Goal: Task Accomplishment & Management: Manage account settings

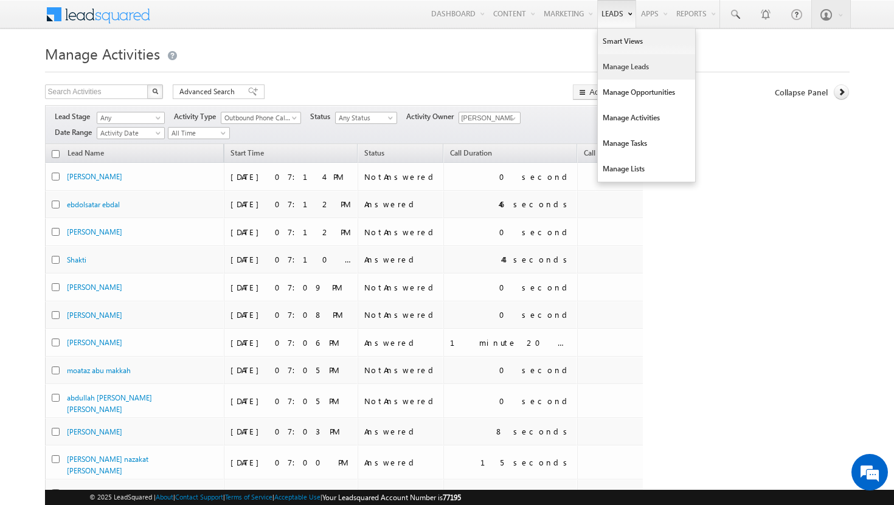
click at [608, 70] on link "Manage Leads" at bounding box center [646, 67] width 97 height 26
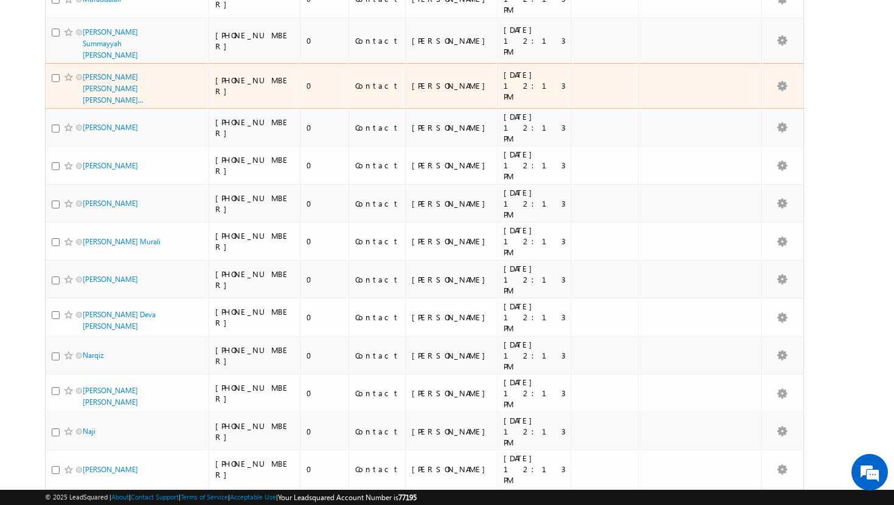
scroll to position [491, 0]
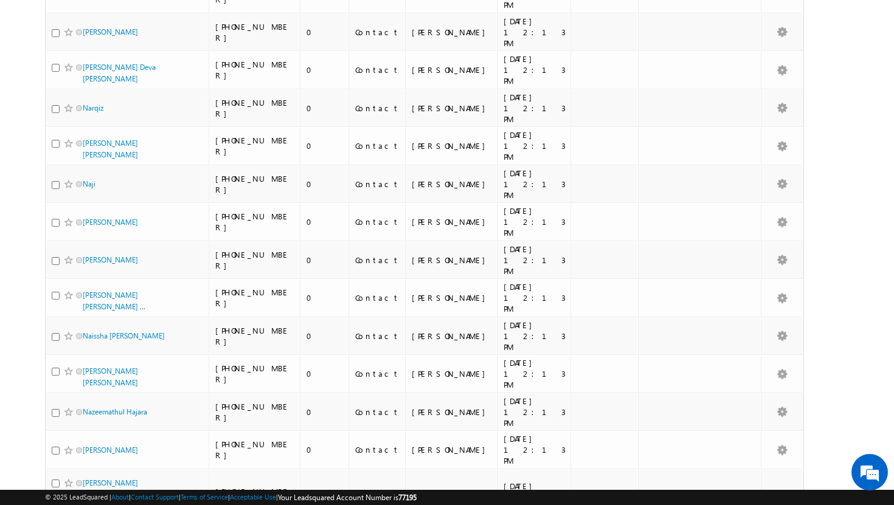
click at [90, 482] on li "100" at bounding box center [86, 484] width 29 height 12
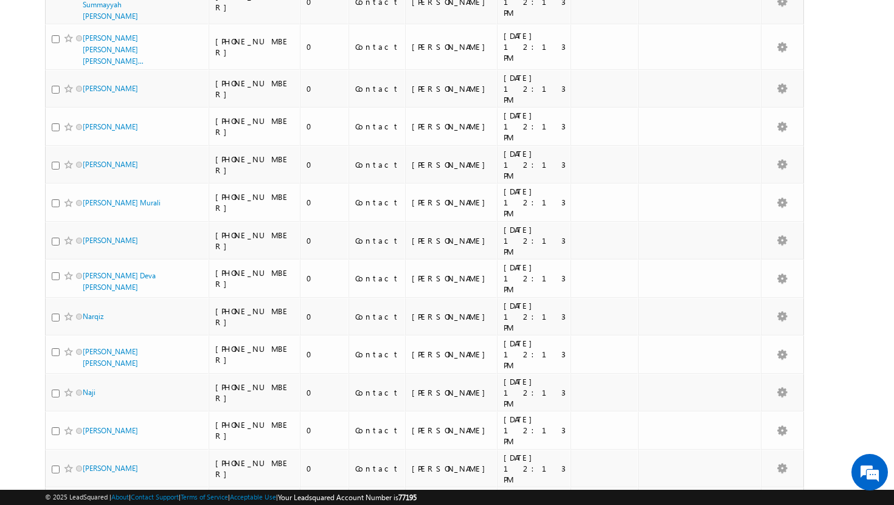
scroll to position [0, 0]
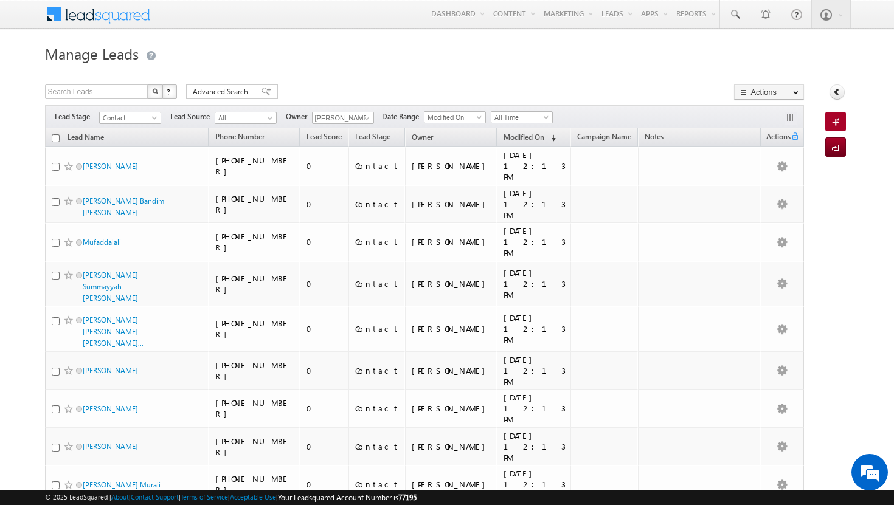
click at [55, 140] on input "checkbox" at bounding box center [56, 138] width 8 height 8
checkbox input "true"
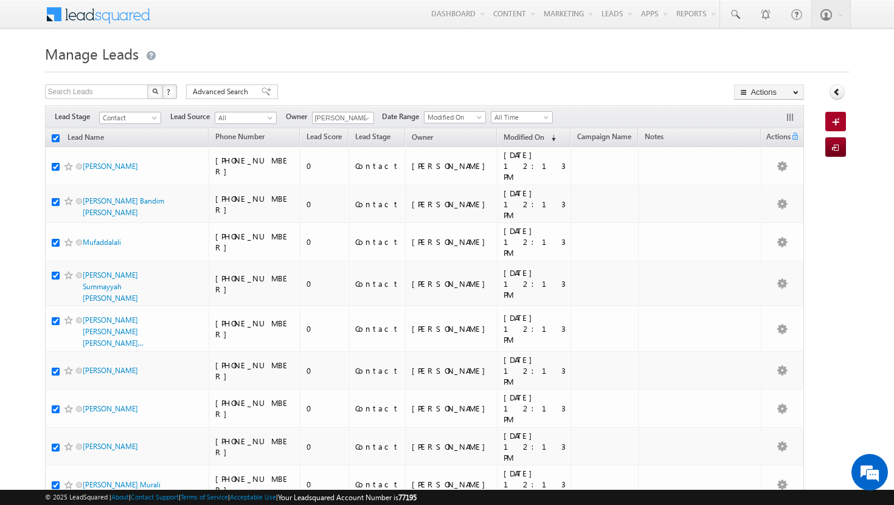
checkbox input "true"
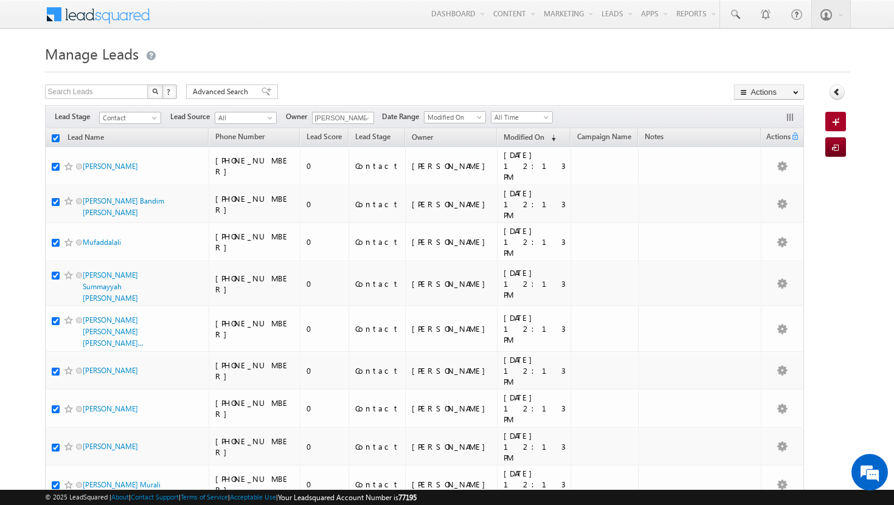
checkbox input "true"
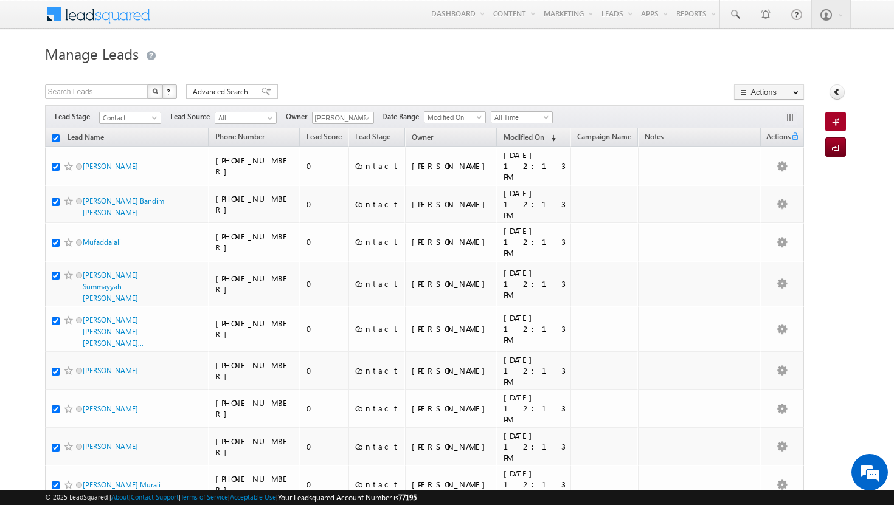
checkbox input "true"
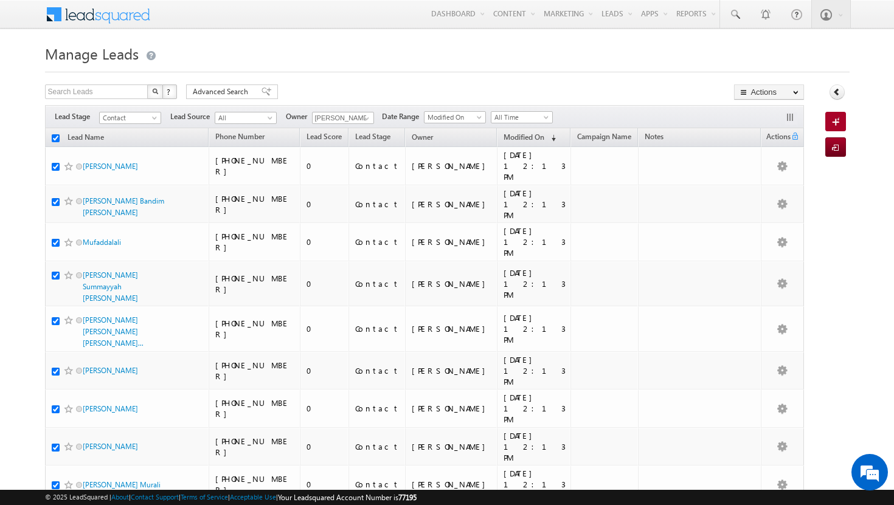
checkbox input "true"
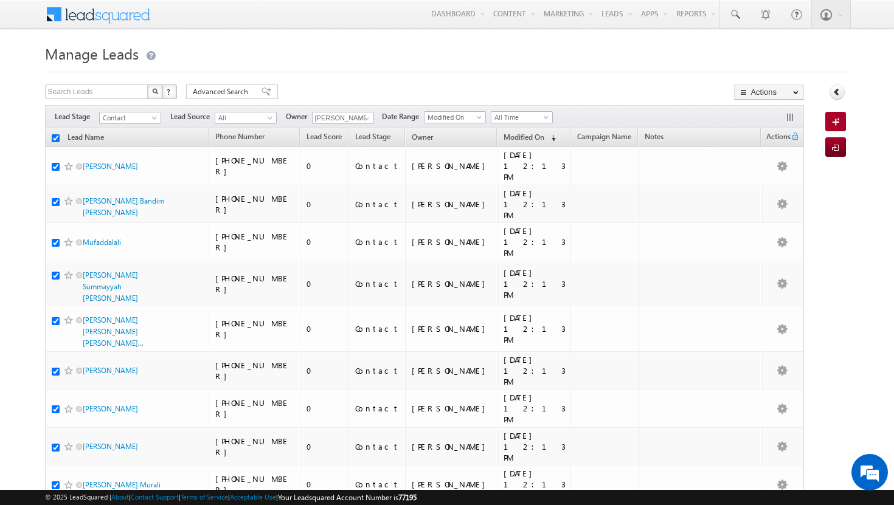
checkbox input "true"
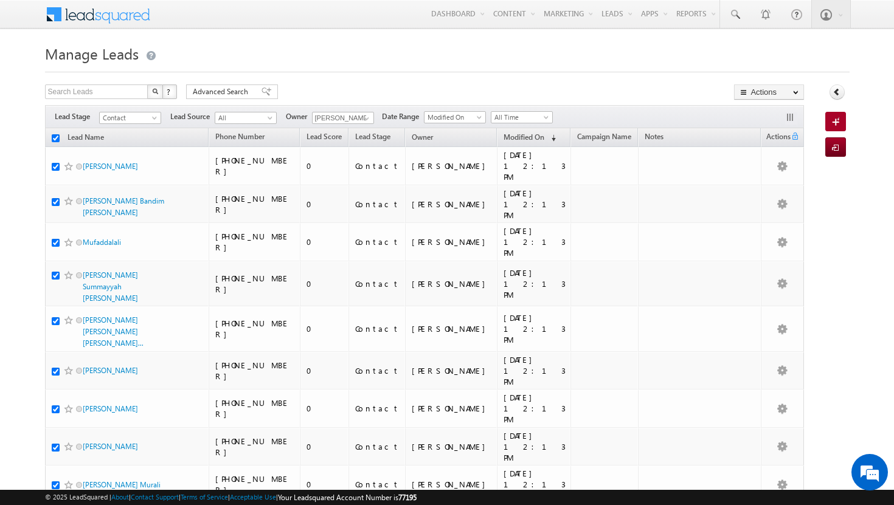
checkbox input "true"
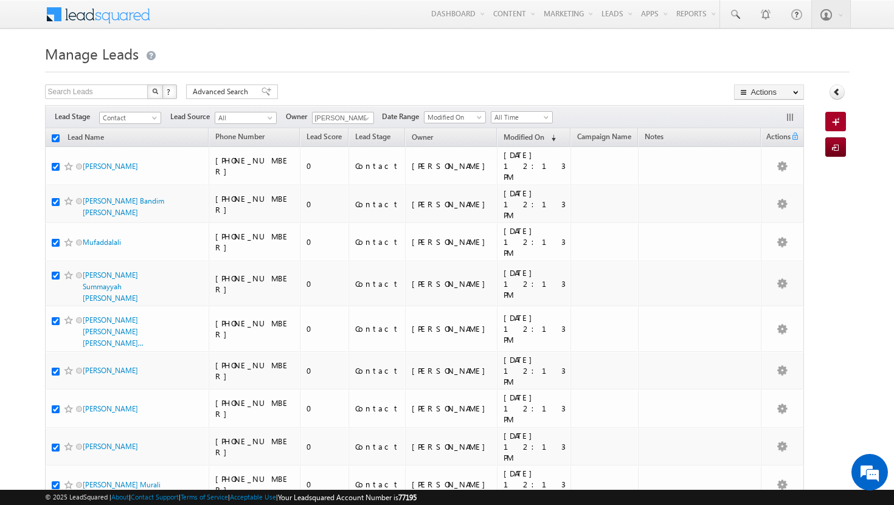
checkbox input "true"
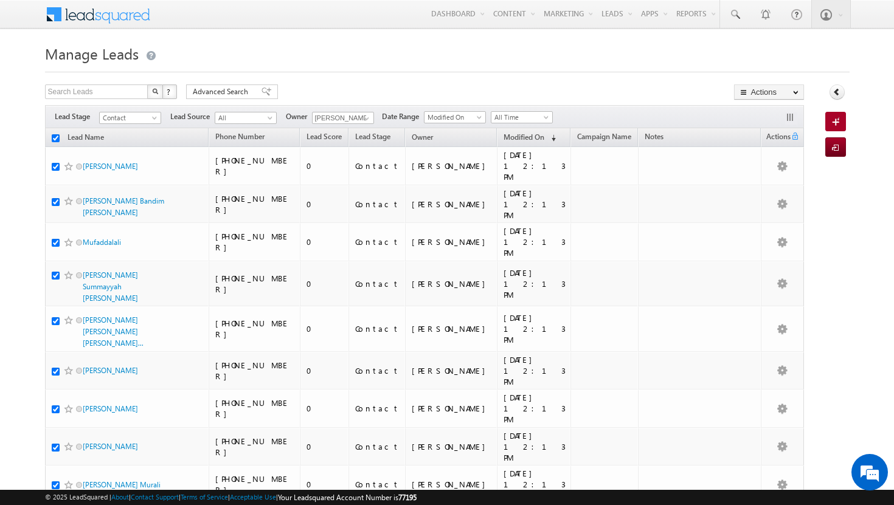
checkbox input "true"
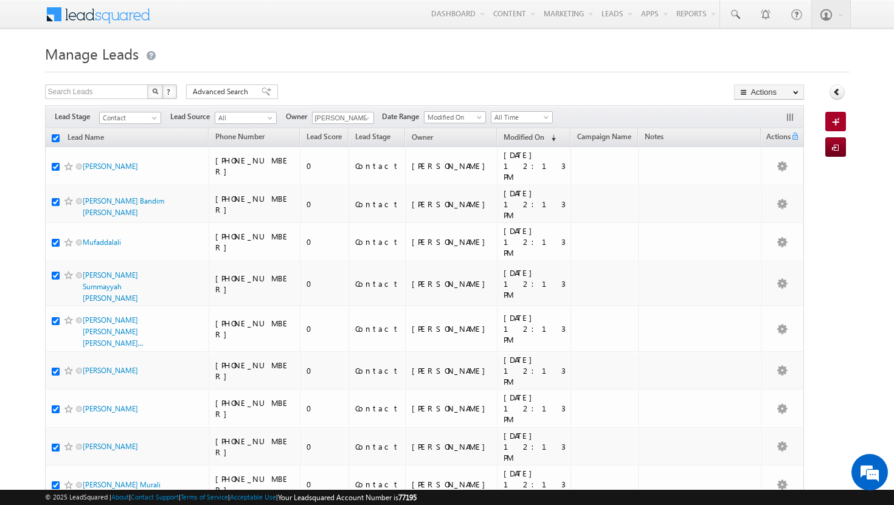
checkbox input "true"
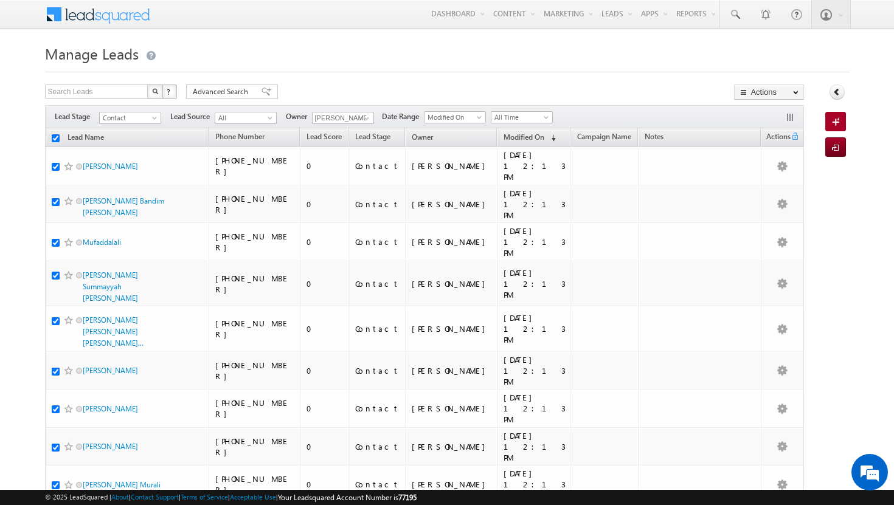
checkbox input "true"
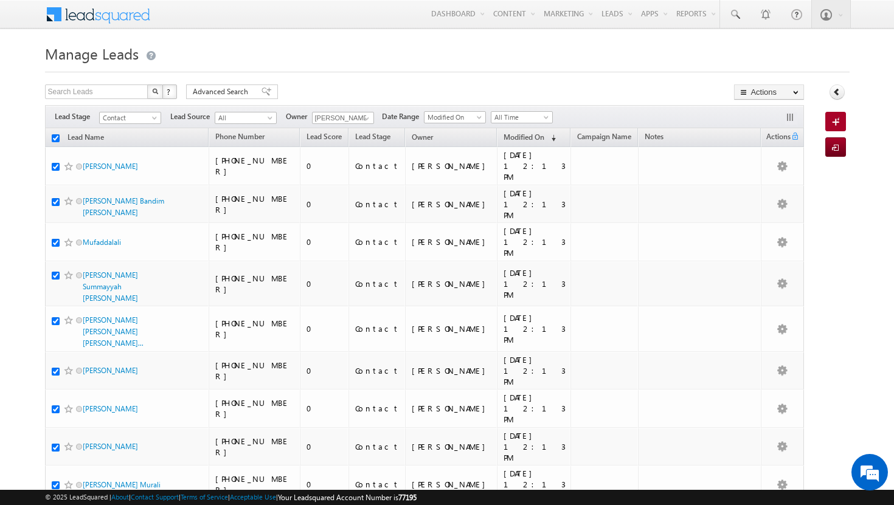
checkbox input "true"
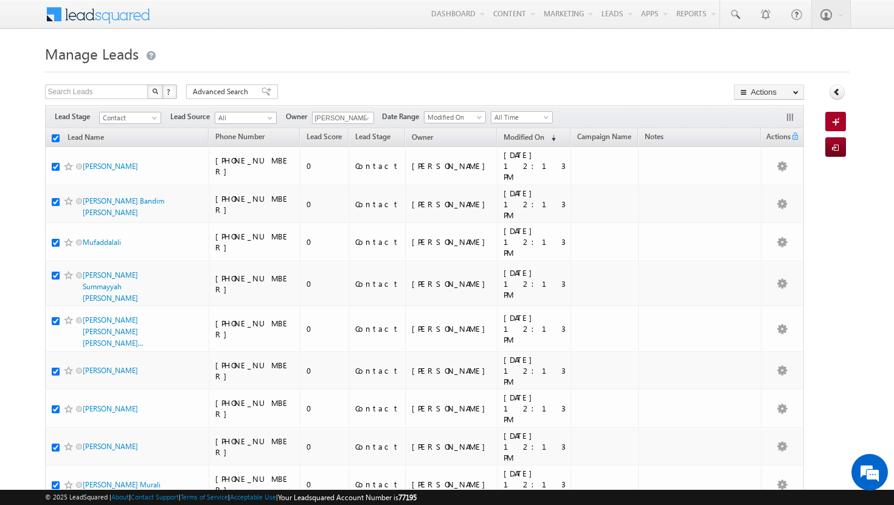
checkbox input "true"
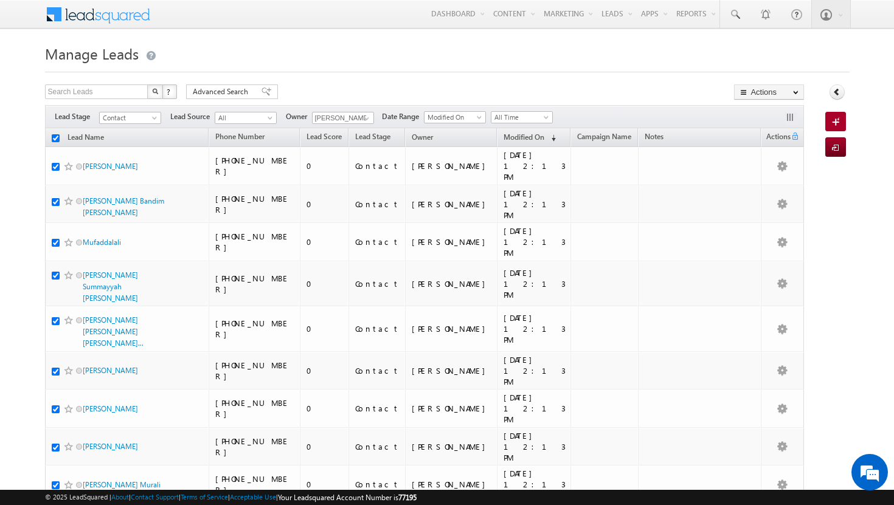
checkbox input "true"
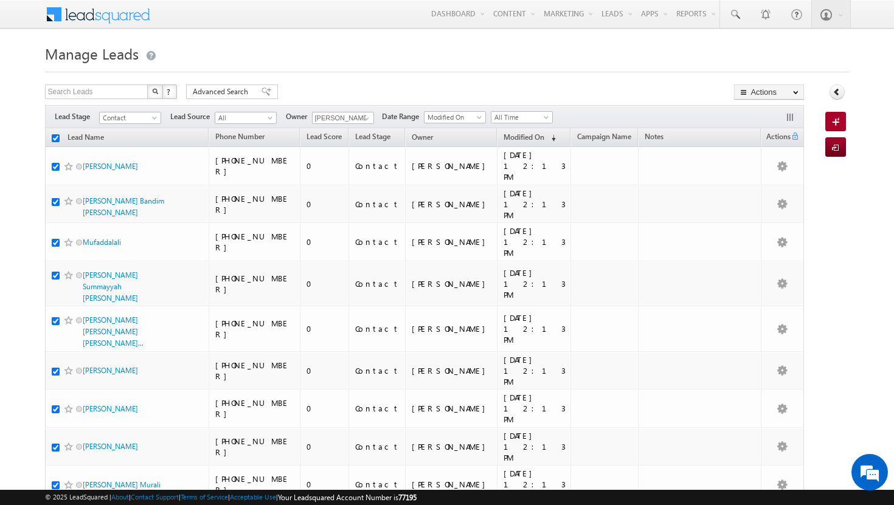
checkbox input "true"
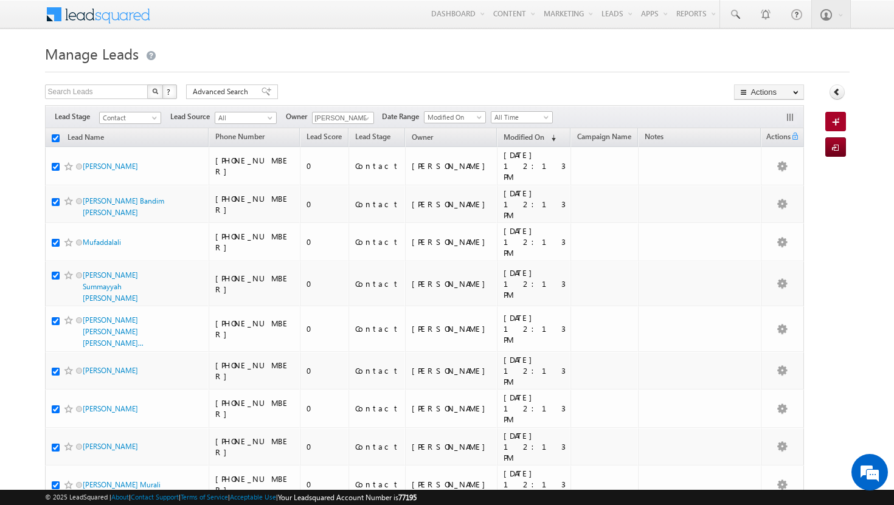
checkbox input "true"
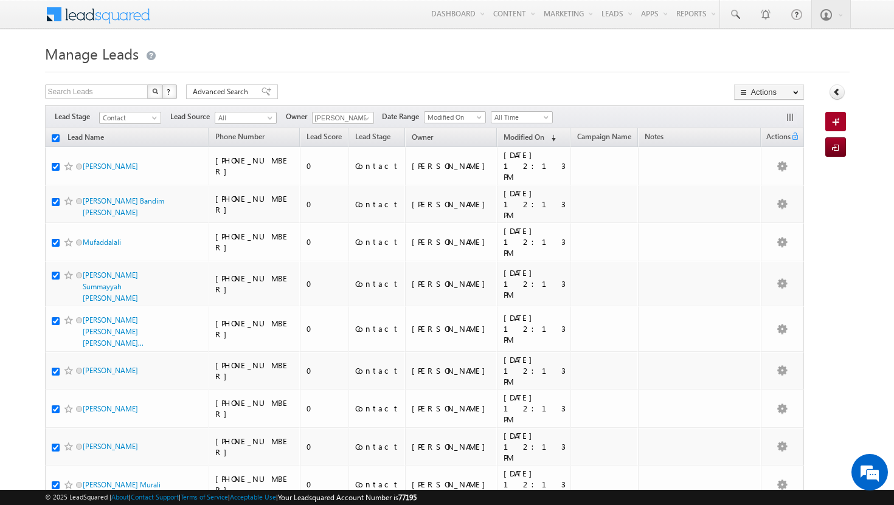
checkbox input "true"
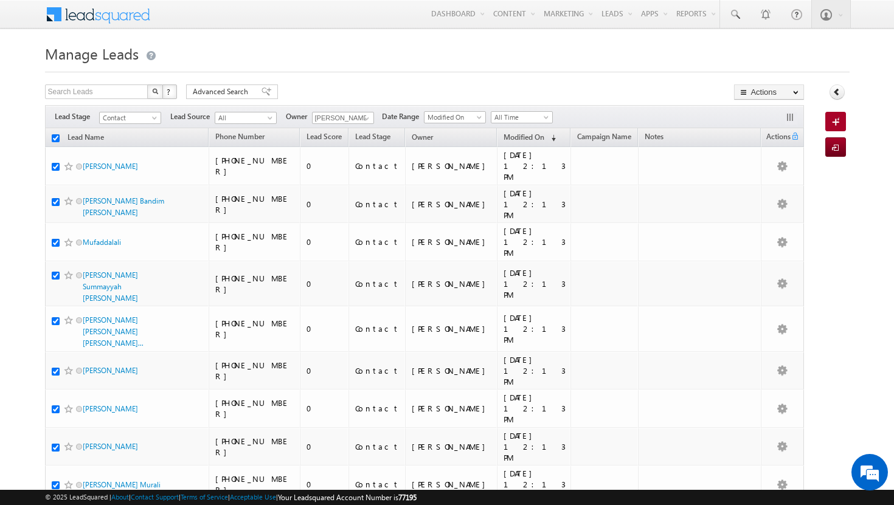
checkbox input "true"
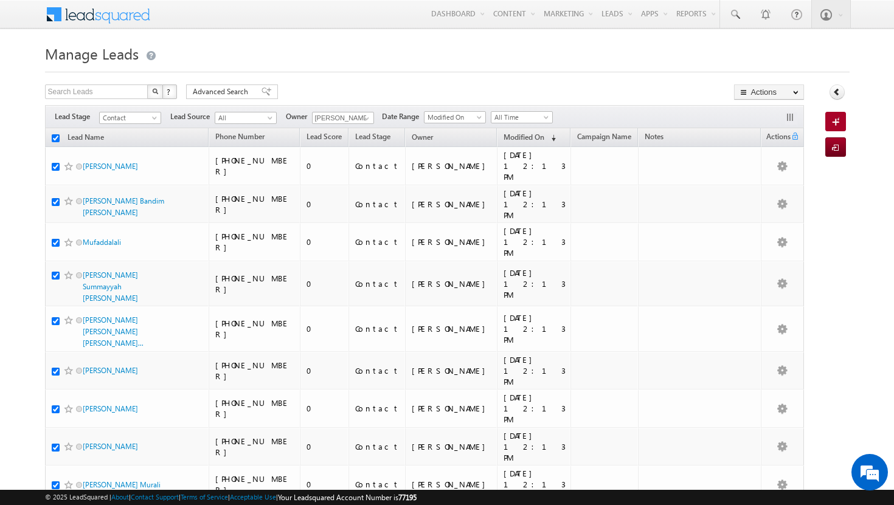
checkbox input "true"
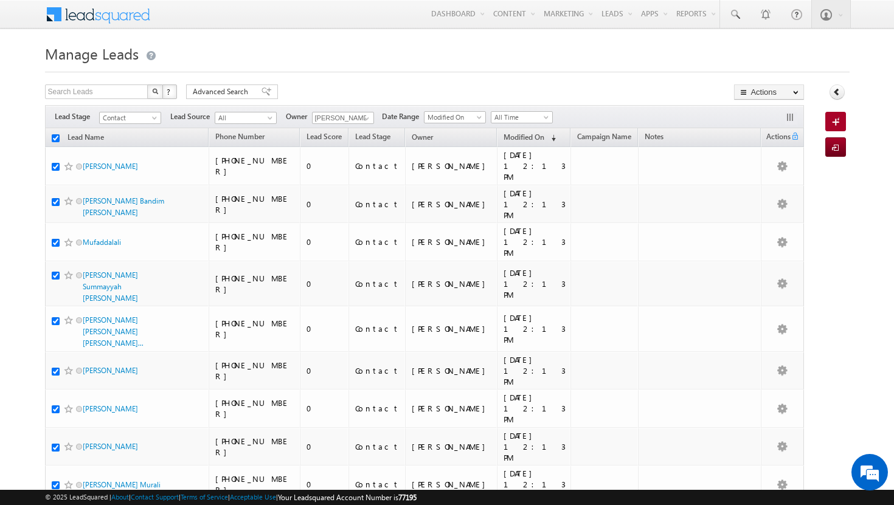
checkbox input "true"
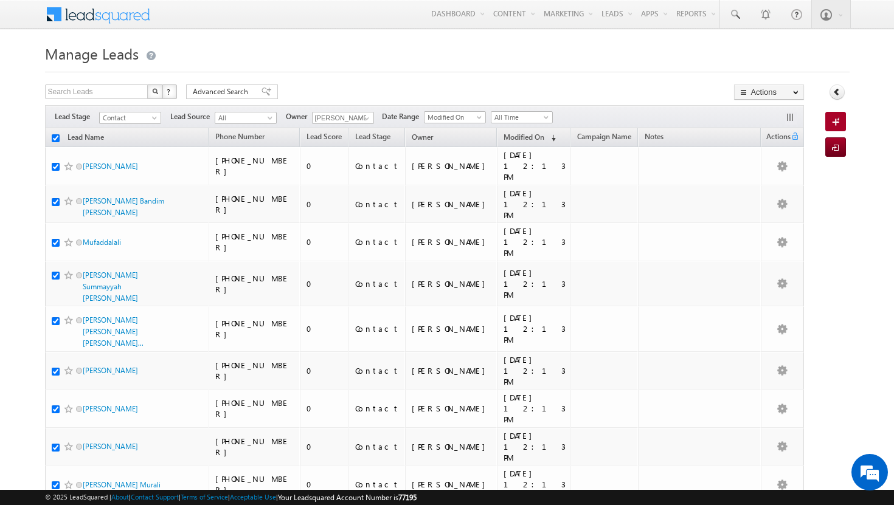
checkbox input "true"
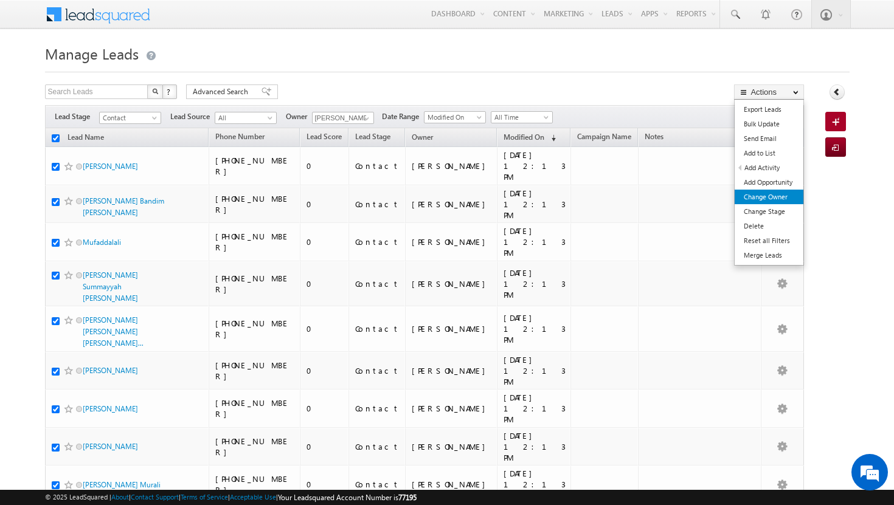
click at [785, 196] on link "Change Owner" at bounding box center [768, 197] width 69 height 15
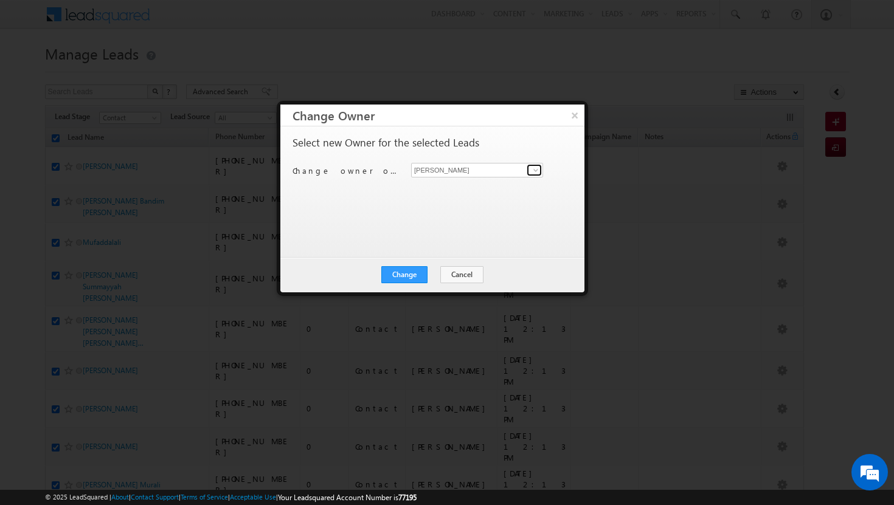
click at [536, 174] on span at bounding box center [536, 170] width 10 height 10
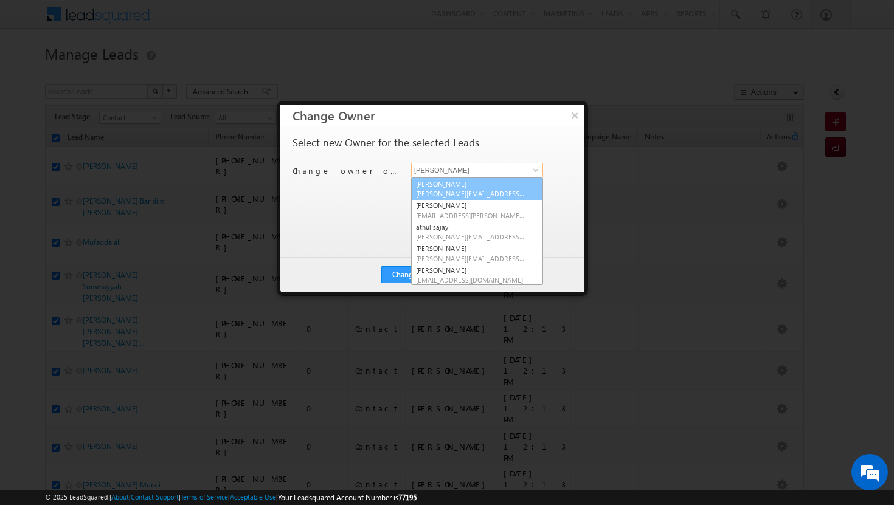
click at [489, 184] on link "[PERSON_NAME][DEMOGRAPHIC_DATA] [PERSON_NAME][EMAIL_ADDRESS][DOMAIN_NAME]" at bounding box center [477, 189] width 132 height 23
type input "[PERSON_NAME]"
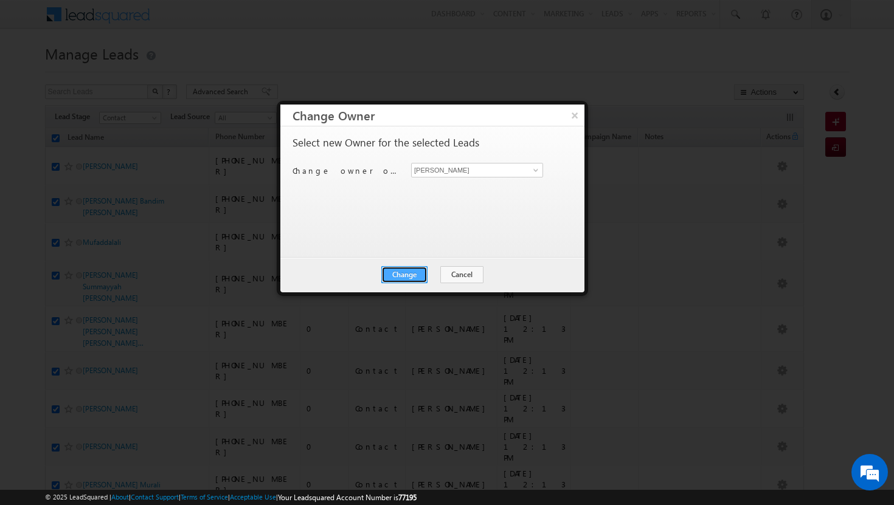
click at [417, 273] on button "Change" at bounding box center [404, 274] width 46 height 17
click at [433, 273] on button "Close" at bounding box center [434, 274] width 39 height 17
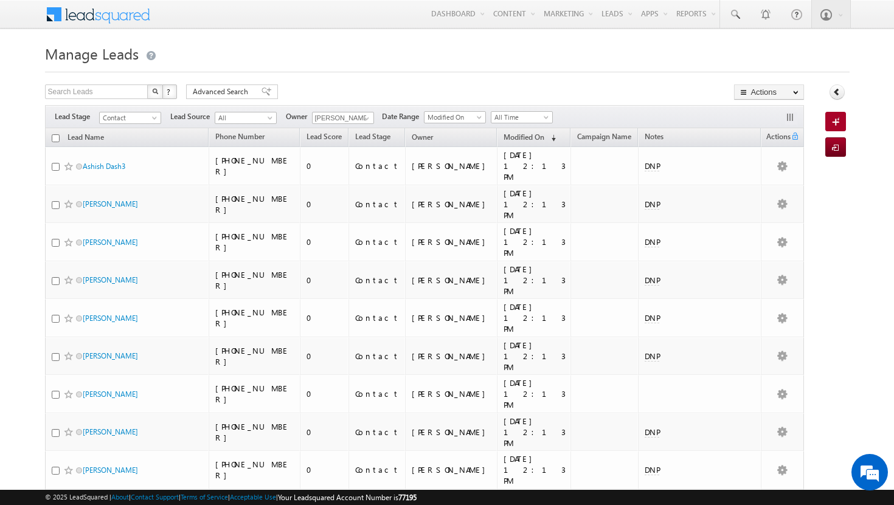
click at [56, 141] on input "checkbox" at bounding box center [56, 138] width 8 height 8
checkbox input "true"
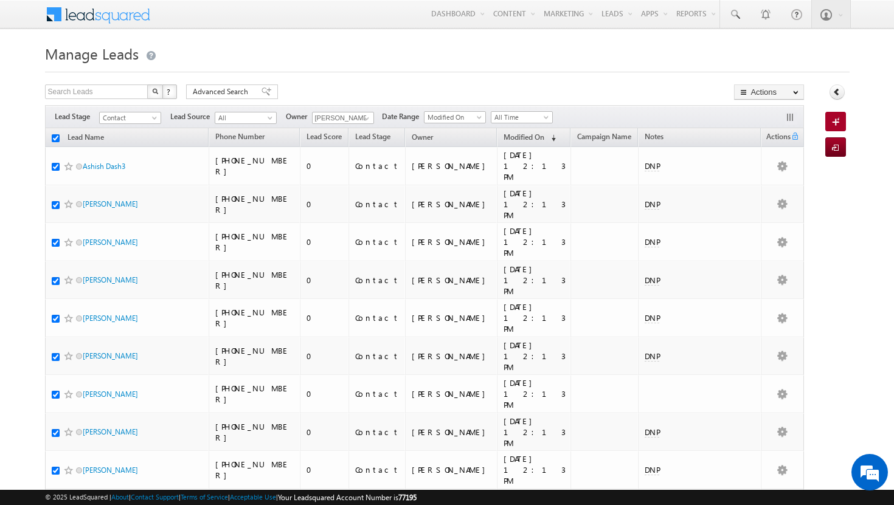
checkbox input "true"
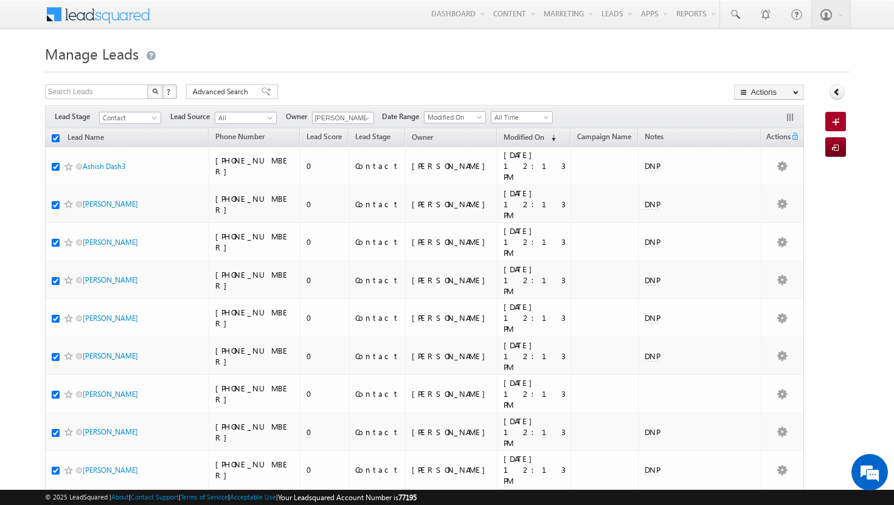
checkbox input "true"
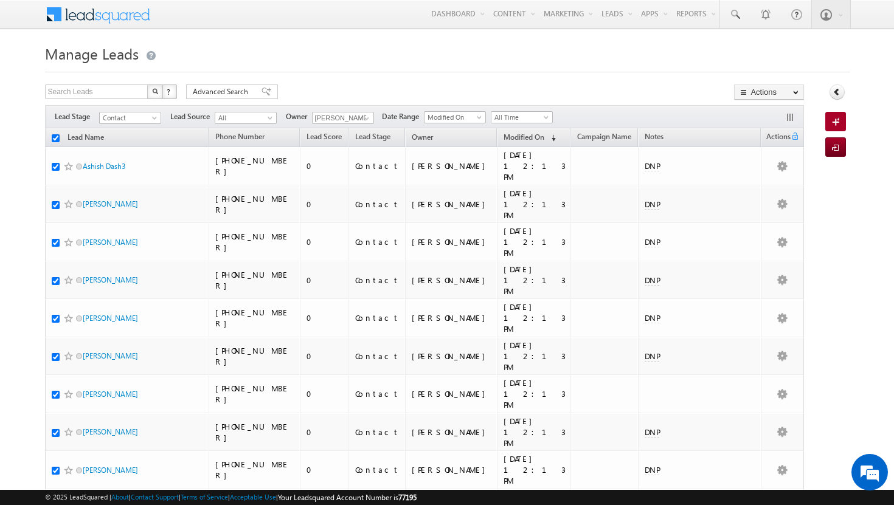
checkbox input "true"
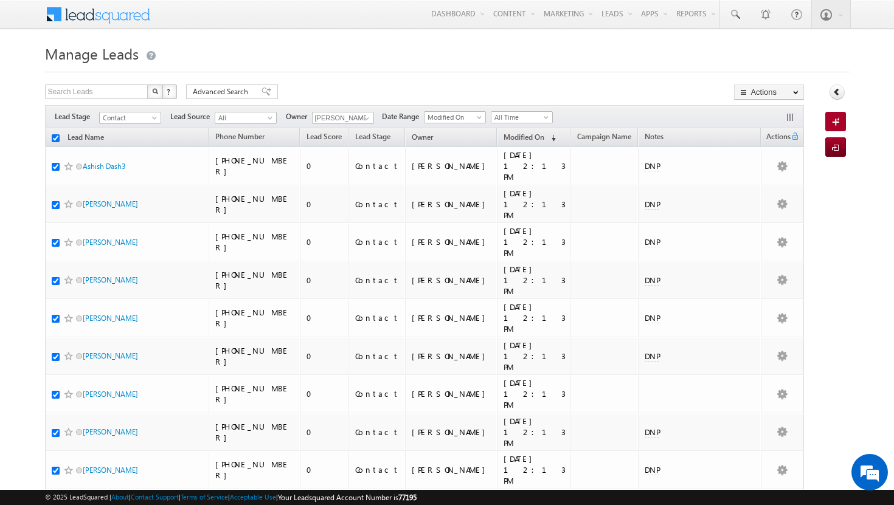
checkbox input "true"
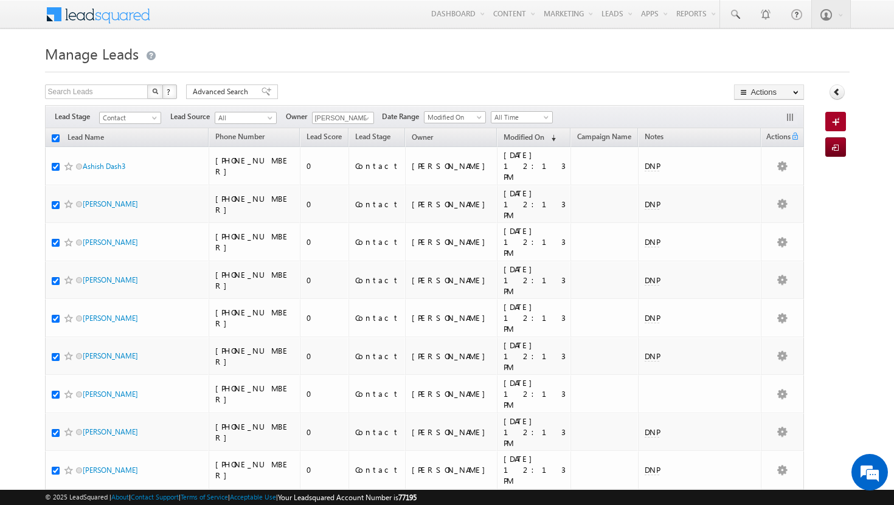
checkbox input "true"
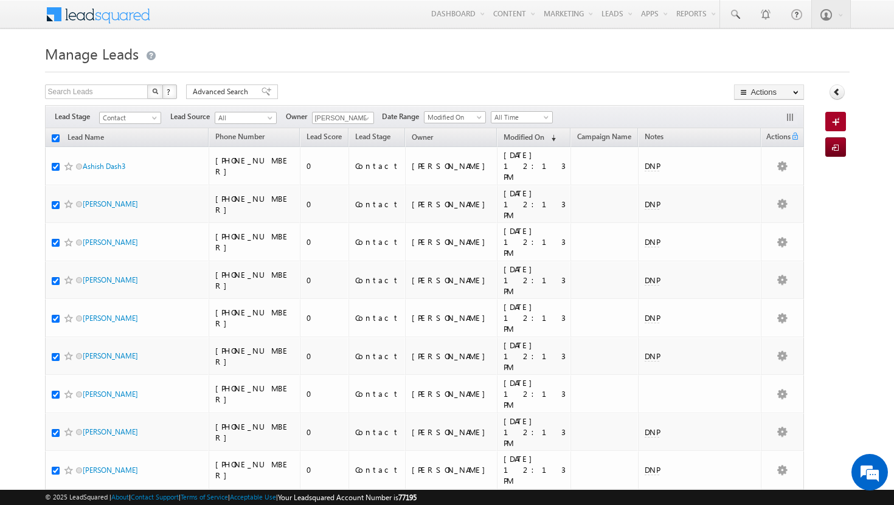
checkbox input "true"
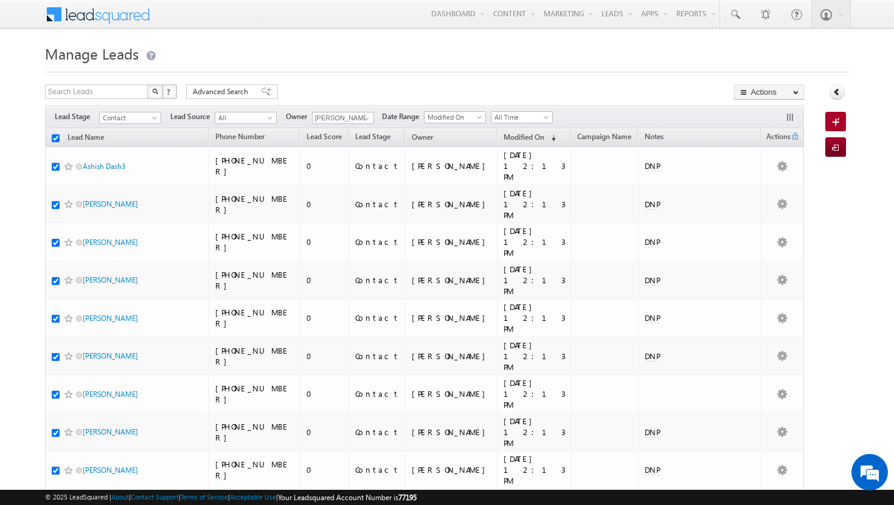
checkbox input "true"
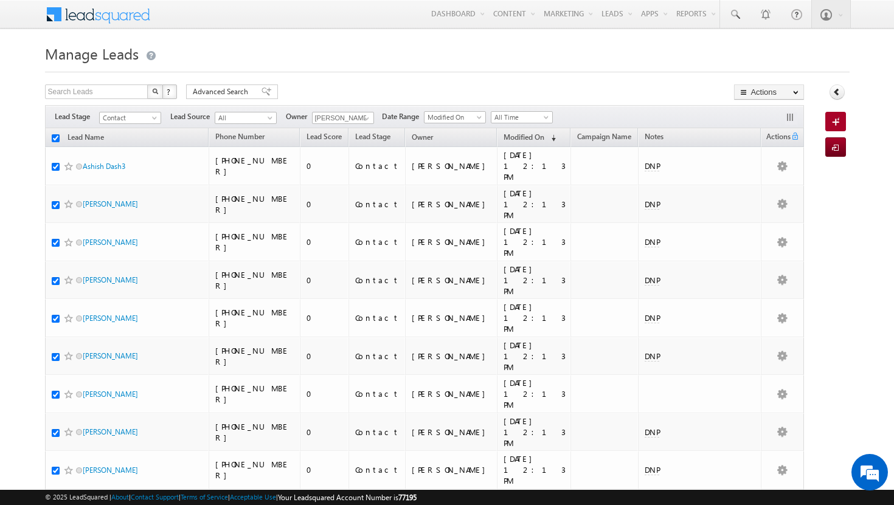
checkbox input "true"
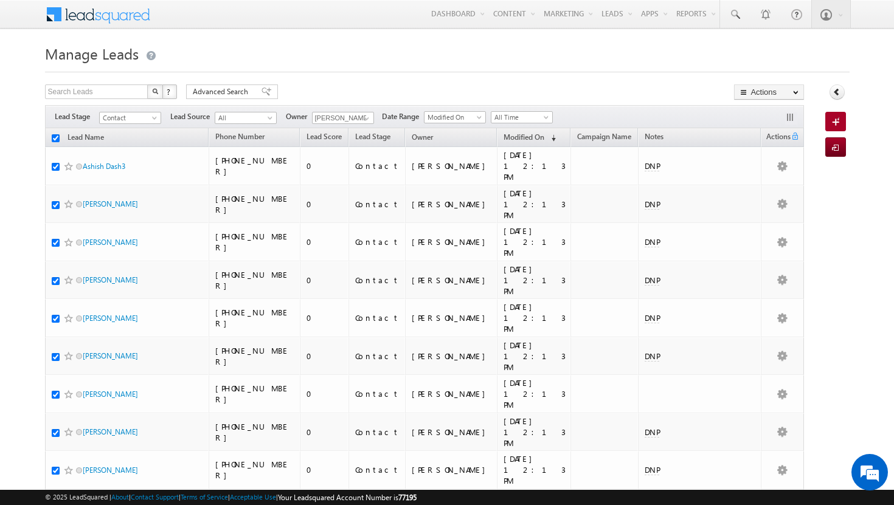
checkbox input "true"
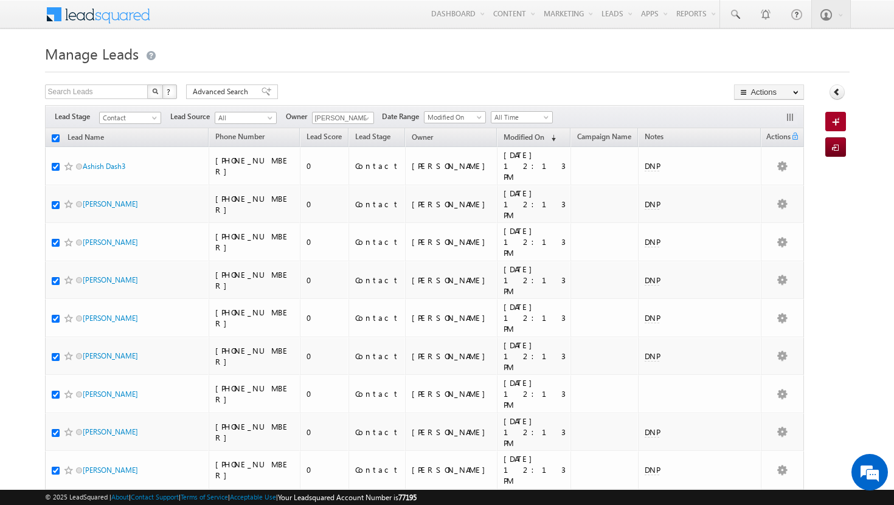
checkbox input "true"
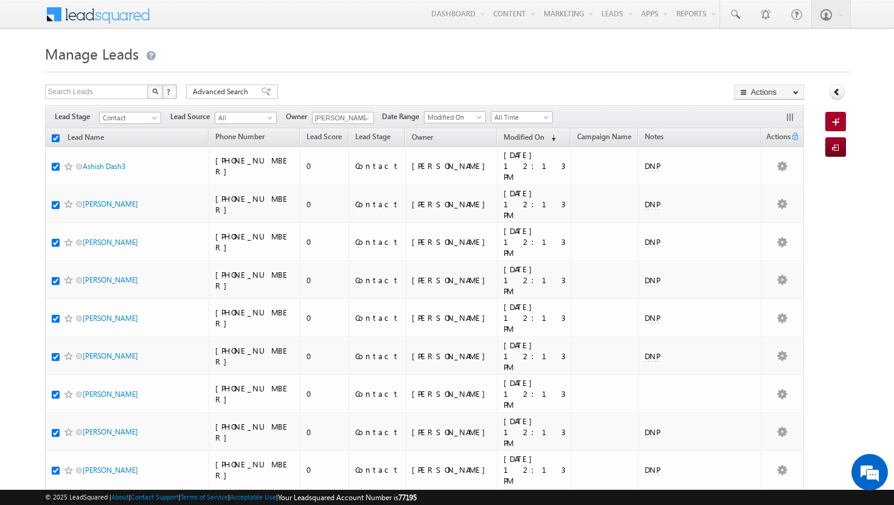
checkbox input "true"
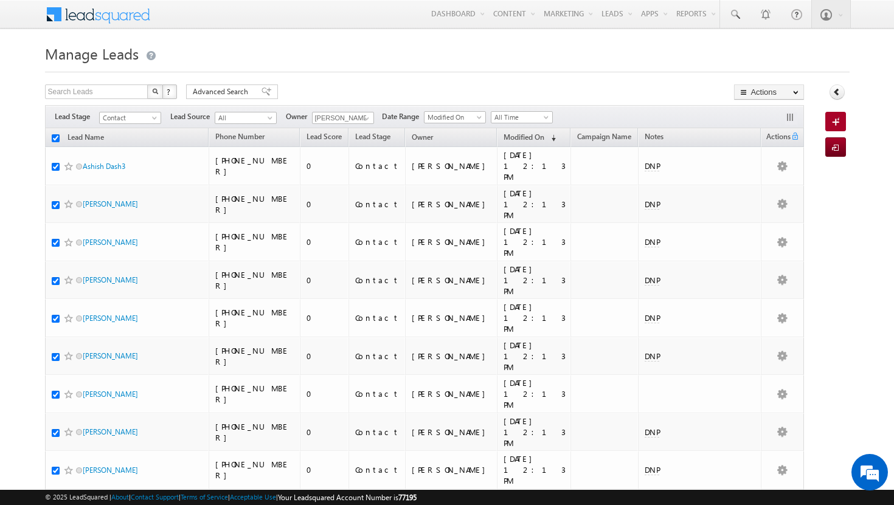
checkbox input "true"
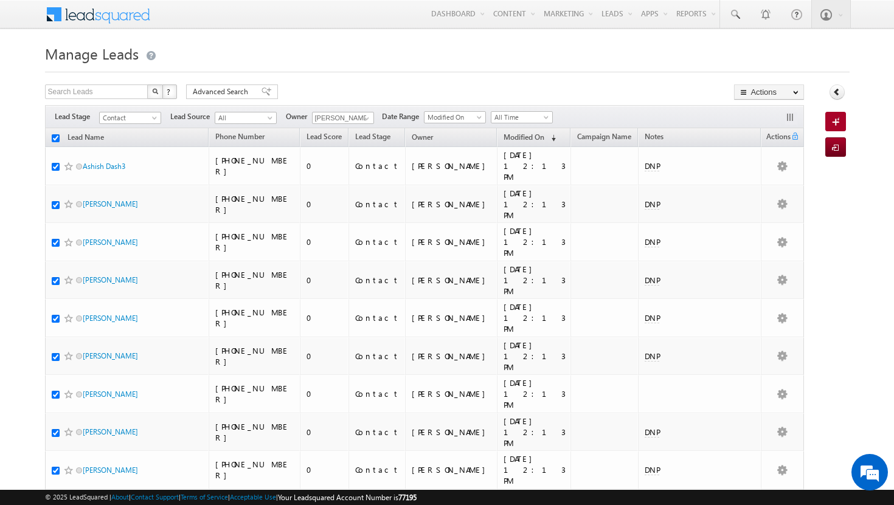
checkbox input "true"
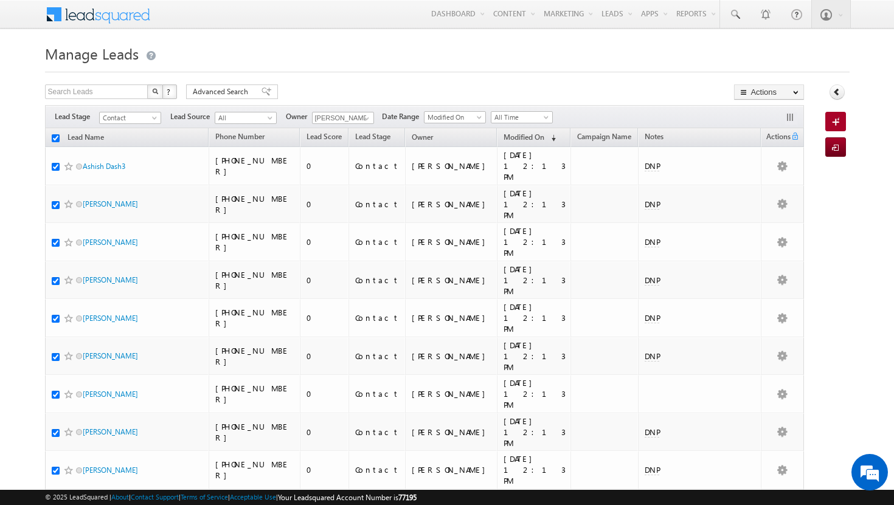
checkbox input "true"
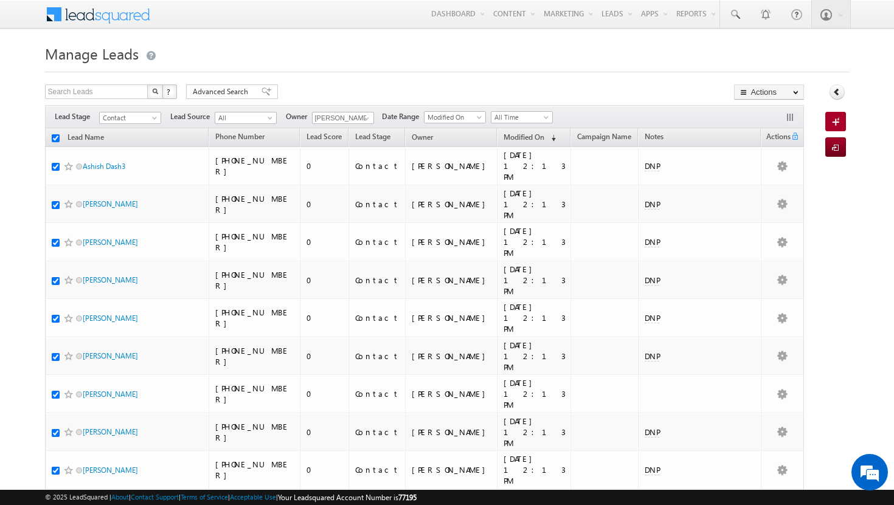
checkbox input "true"
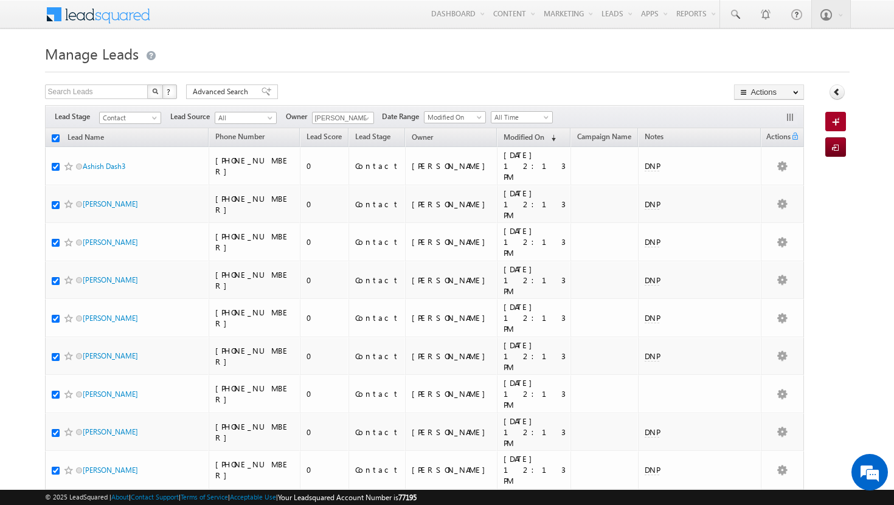
checkbox input "true"
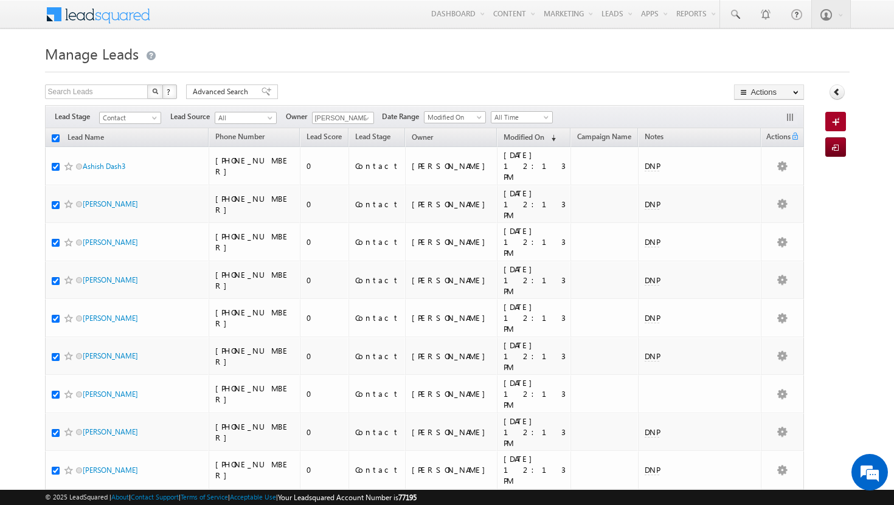
checkbox input "true"
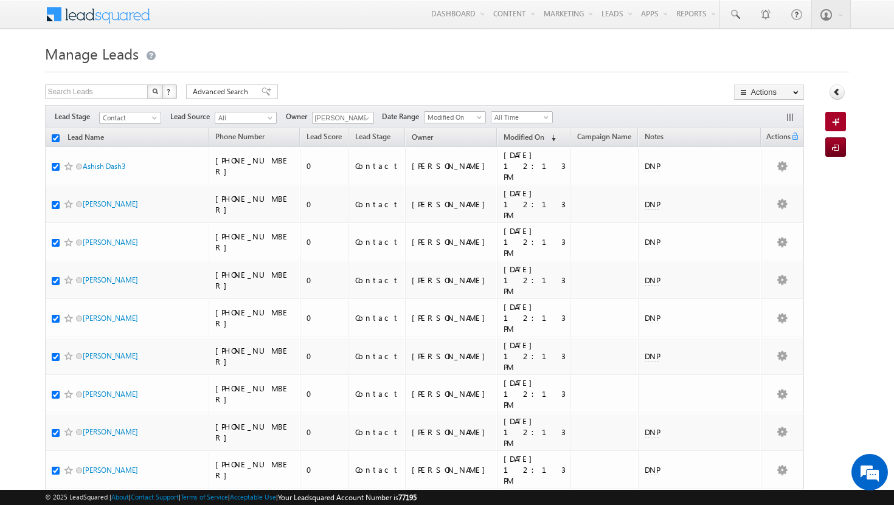
checkbox input "true"
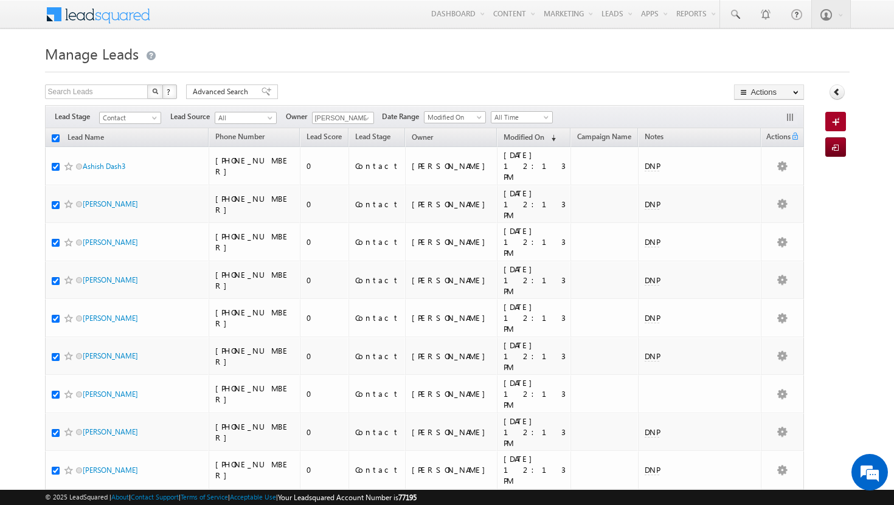
checkbox input "true"
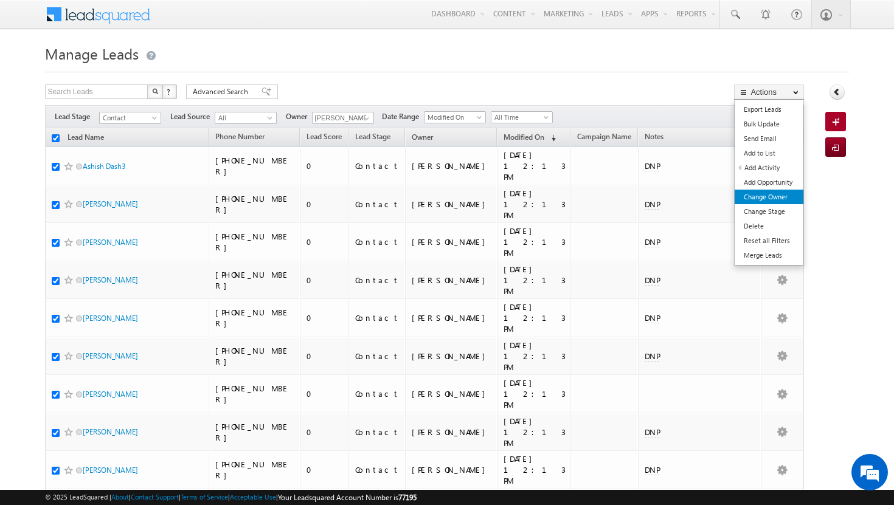
click at [772, 199] on link "Change Owner" at bounding box center [768, 197] width 69 height 15
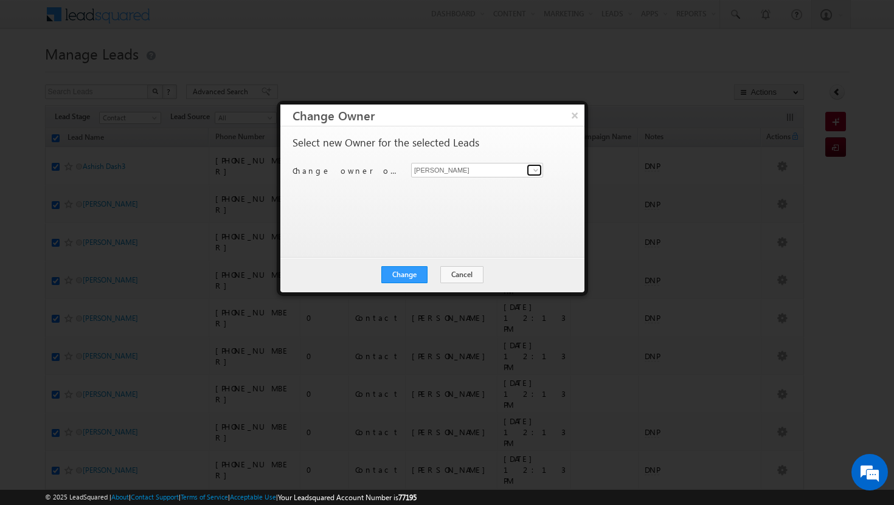
click at [531, 173] on span at bounding box center [536, 170] width 10 height 10
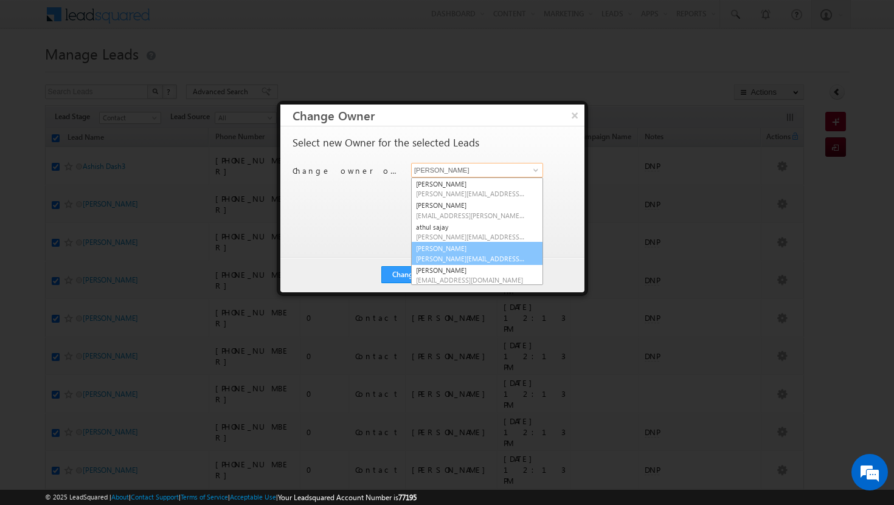
click at [469, 252] on link "[PERSON_NAME] Tp [EMAIL_ADDRESS][DOMAIN_NAME]" at bounding box center [477, 253] width 132 height 23
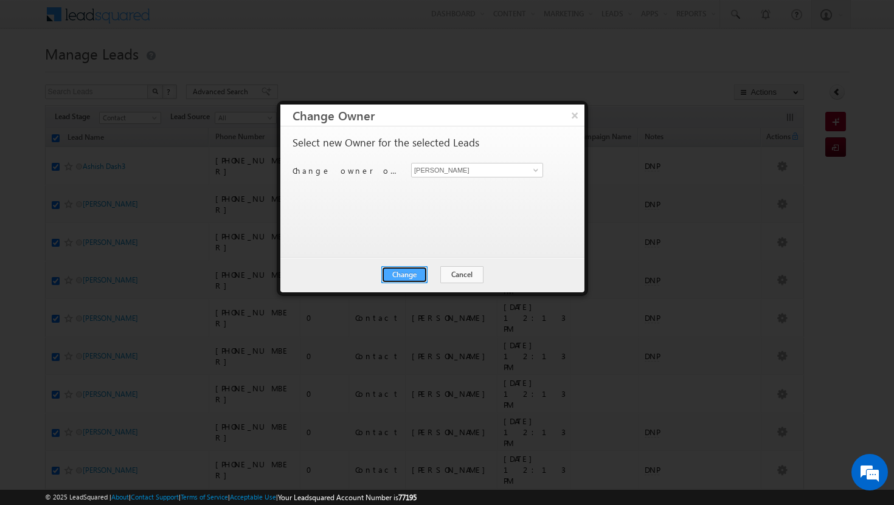
click at [415, 273] on button "Change" at bounding box center [404, 274] width 46 height 17
click at [436, 272] on button "Close" at bounding box center [434, 274] width 39 height 17
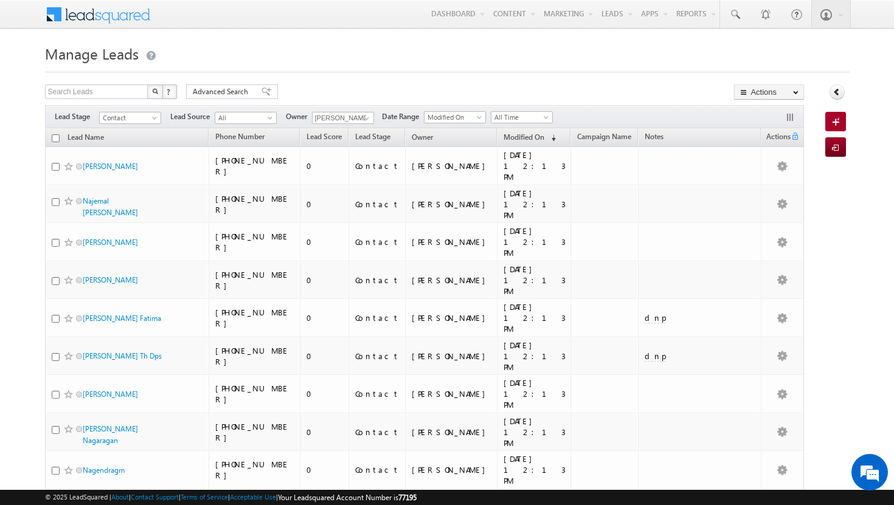
click at [52, 139] on input "checkbox" at bounding box center [56, 138] width 8 height 8
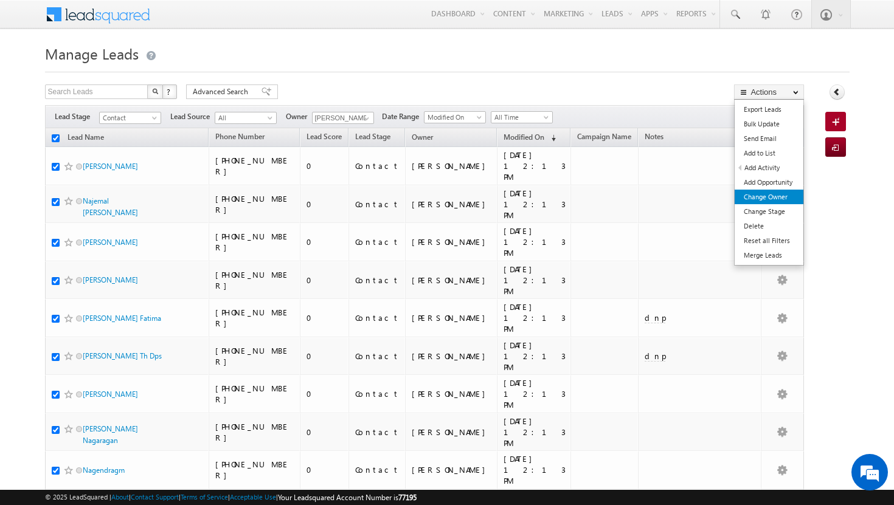
click at [778, 199] on link "Change Owner" at bounding box center [768, 197] width 69 height 15
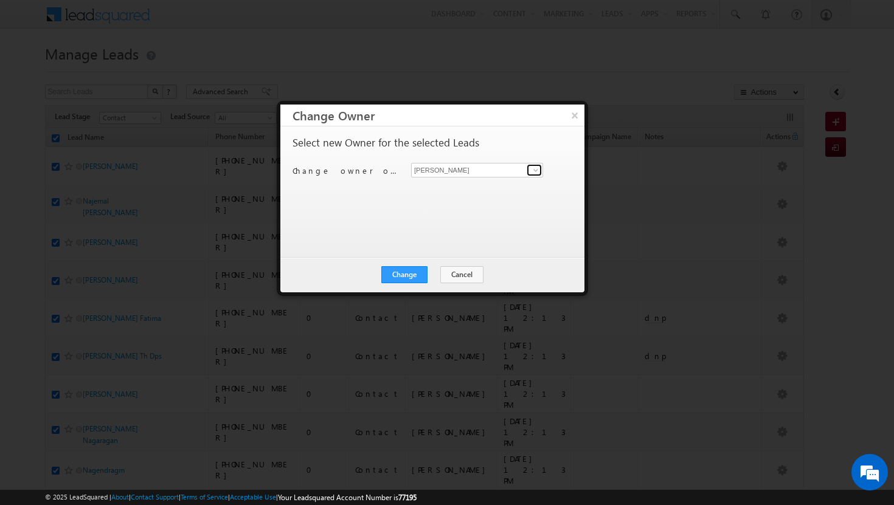
click at [536, 172] on span at bounding box center [536, 170] width 10 height 10
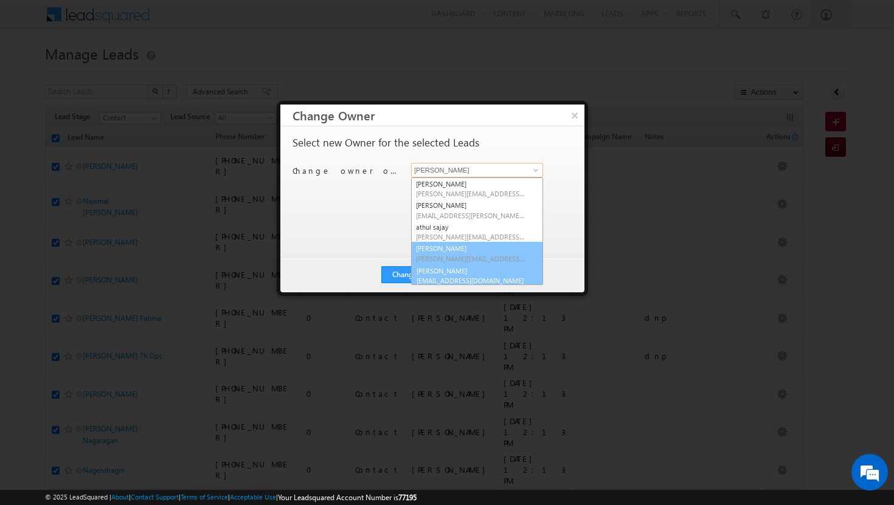
scroll to position [3, 0]
click at [484, 267] on link "[PERSON_NAME] [PERSON_NAME][EMAIL_ADDRESS][DOMAIN_NAME]" at bounding box center [477, 272] width 132 height 23
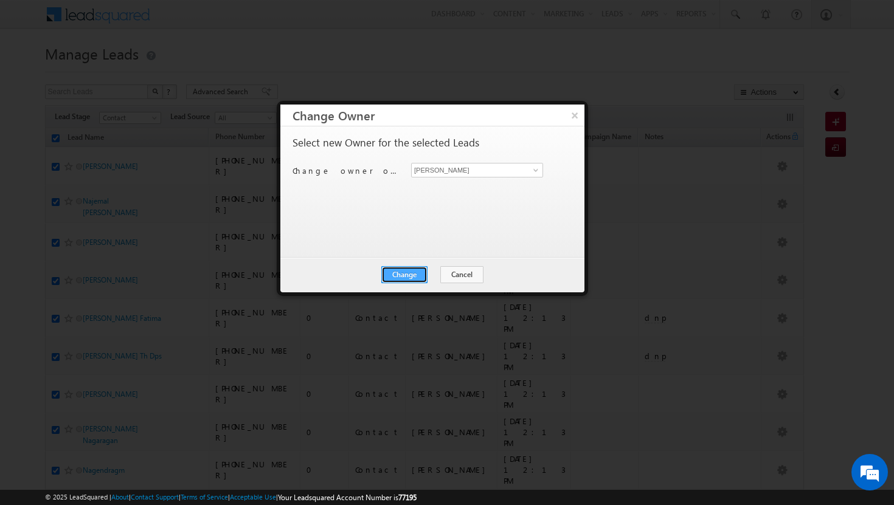
click at [404, 275] on button "Change" at bounding box center [404, 274] width 46 height 17
click at [430, 275] on button "Close" at bounding box center [434, 274] width 39 height 17
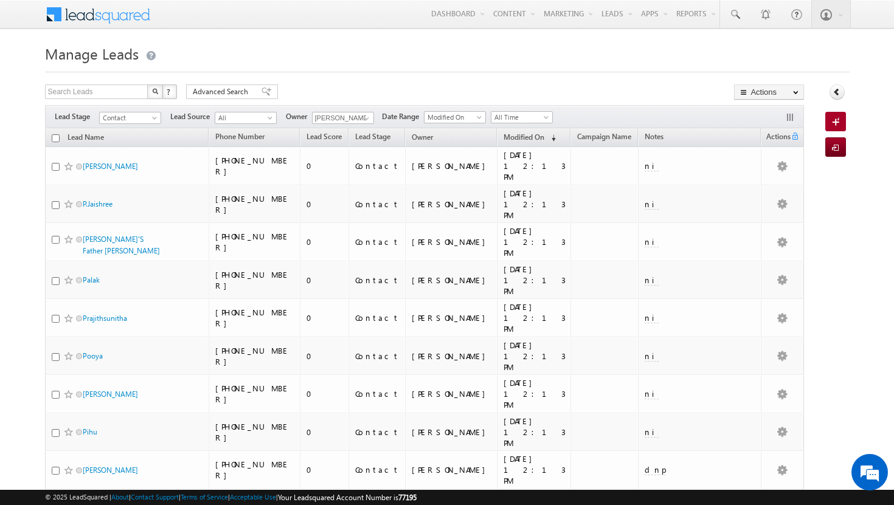
click at [56, 136] on input "checkbox" at bounding box center [56, 138] width 8 height 8
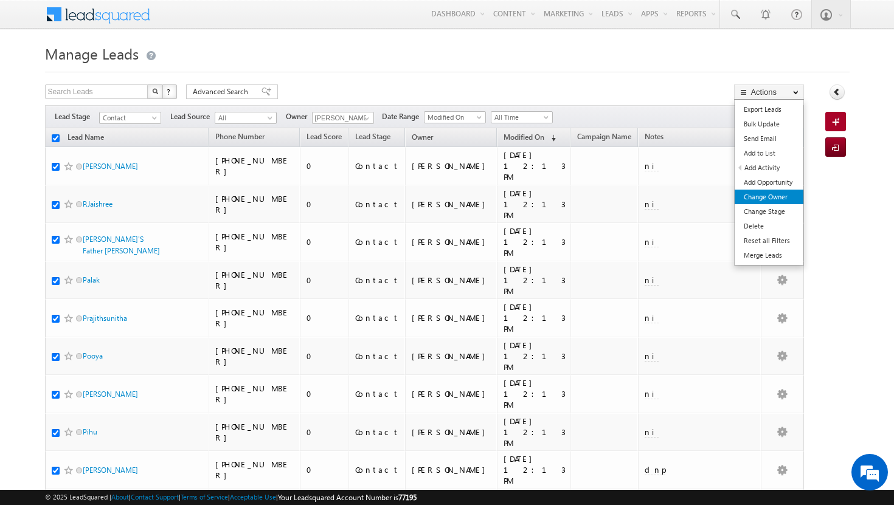
click at [770, 200] on link "Change Owner" at bounding box center [768, 197] width 69 height 15
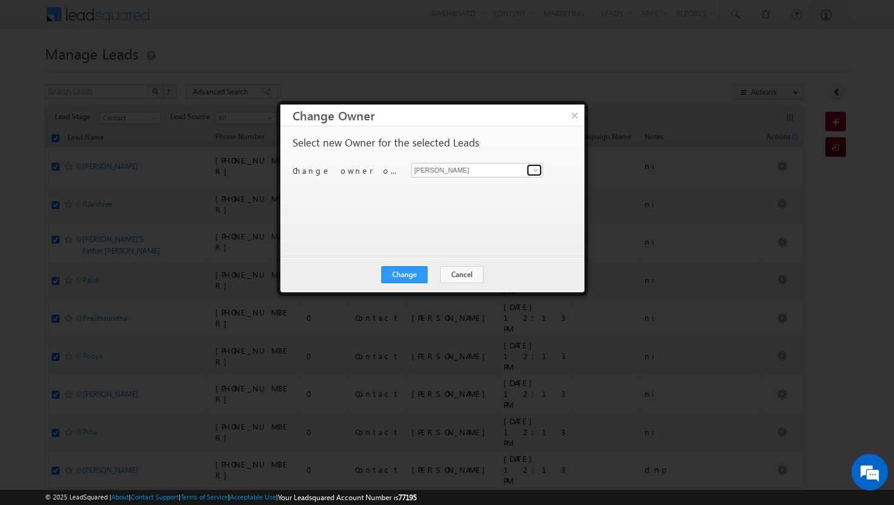
click at [534, 172] on span at bounding box center [536, 170] width 10 height 10
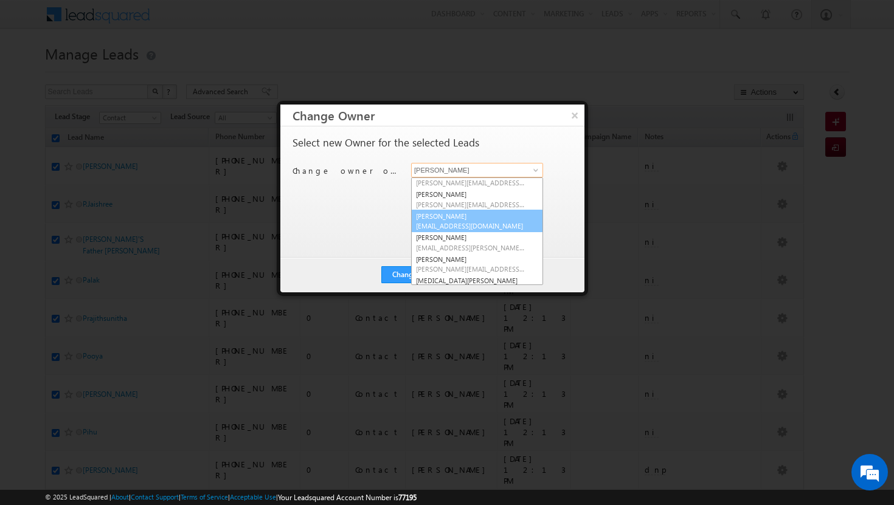
scroll to position [59, 0]
click at [462, 235] on link "[PERSON_NAME] [PERSON_NAME][EMAIL_ADDRESS][PERSON_NAME][DOMAIN_NAME]" at bounding box center [477, 237] width 132 height 23
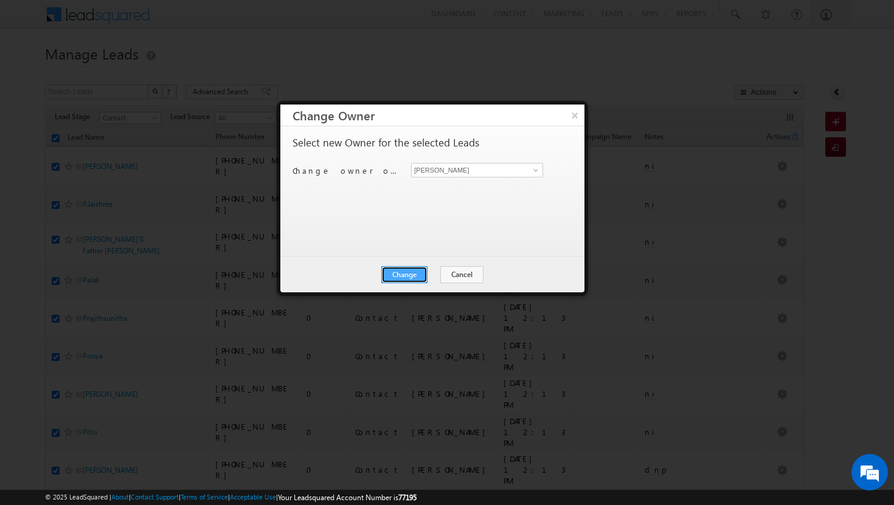
click at [413, 274] on button "Change" at bounding box center [404, 274] width 46 height 17
click at [440, 272] on button "Close" at bounding box center [434, 274] width 39 height 17
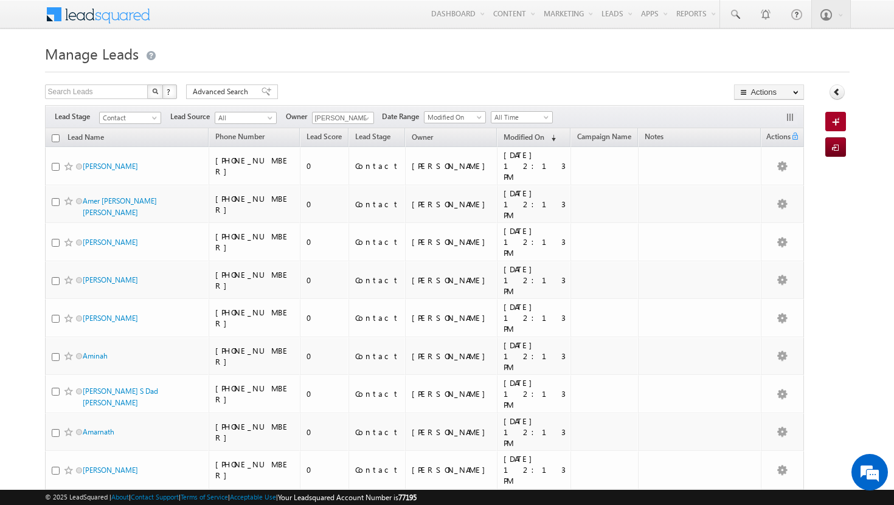
click at [55, 139] on input "checkbox" at bounding box center [56, 138] width 8 height 8
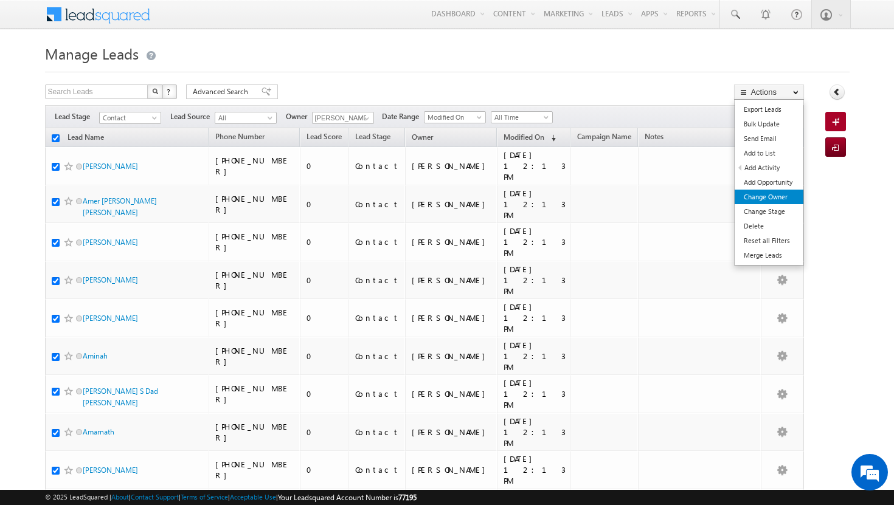
click at [785, 198] on link "Change Owner" at bounding box center [768, 197] width 69 height 15
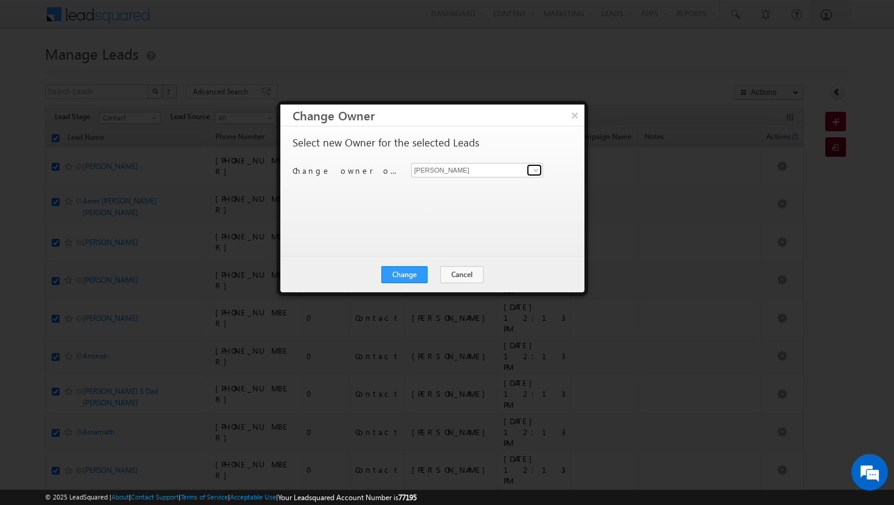
click at [540, 170] on link at bounding box center [533, 170] width 15 height 12
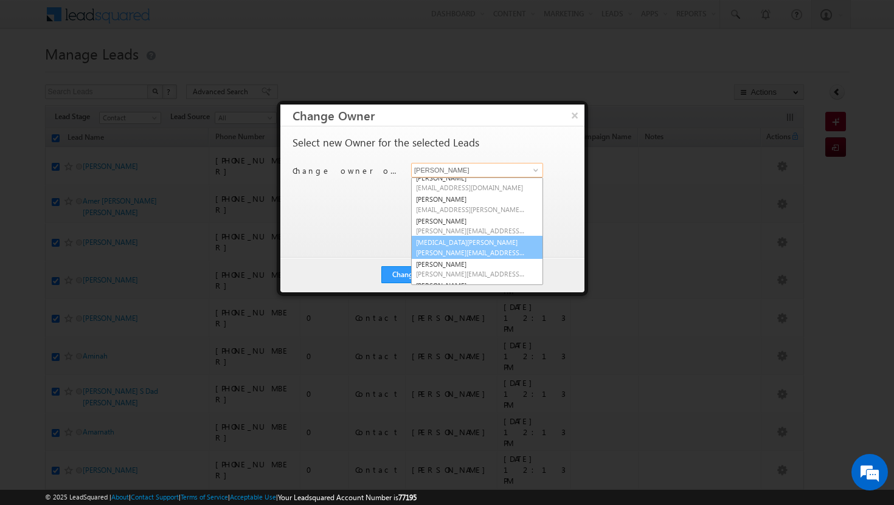
click at [477, 243] on link "[MEDICAL_DATA][PERSON_NAME] [MEDICAL_DATA][PERSON_NAME][EMAIL_ADDRESS][DOMAIN_N…" at bounding box center [477, 247] width 132 height 23
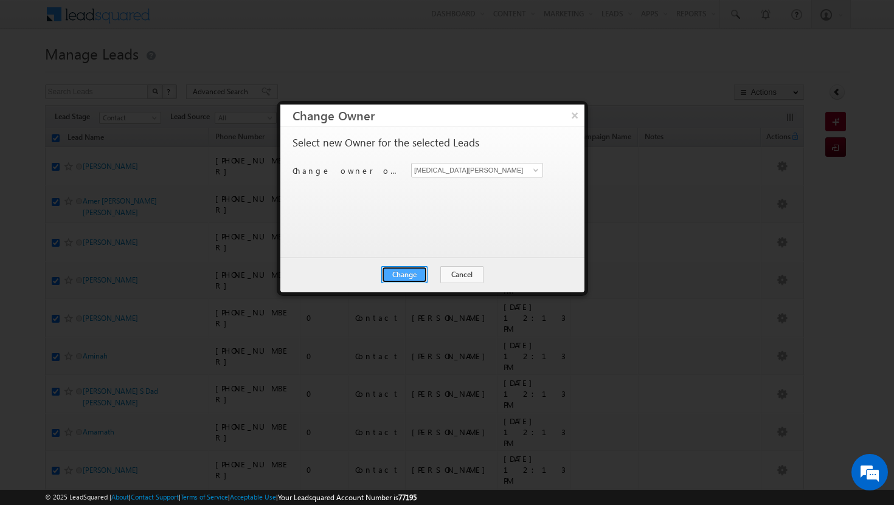
click at [418, 272] on button "Change" at bounding box center [404, 274] width 46 height 17
click at [433, 272] on button "Close" at bounding box center [434, 274] width 39 height 17
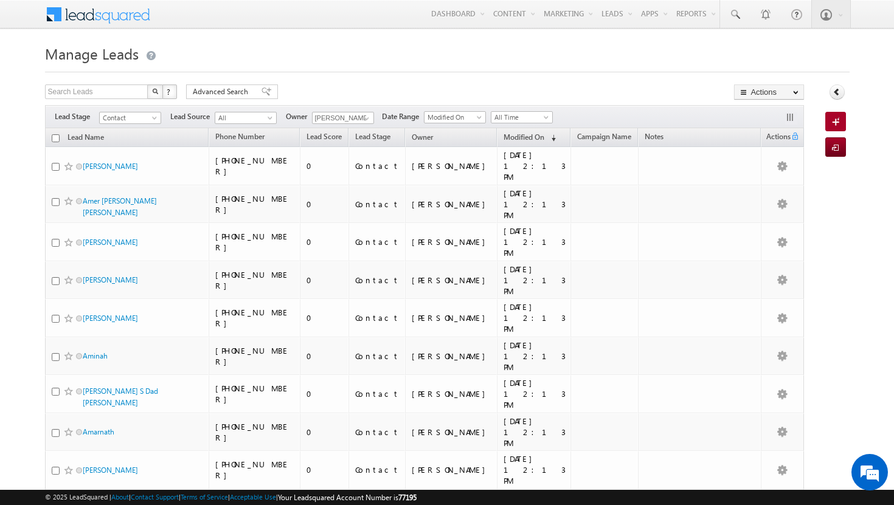
click at [57, 139] on input "checkbox" at bounding box center [56, 138] width 8 height 8
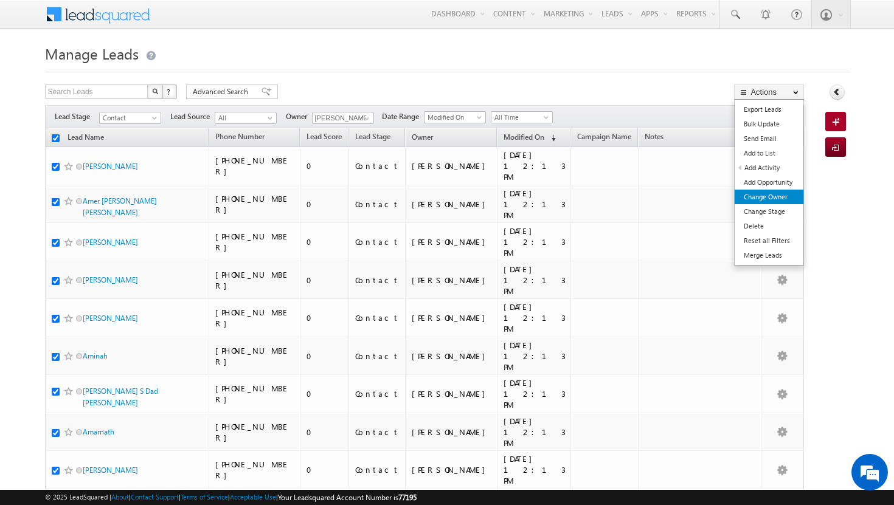
click at [767, 201] on link "Change Owner" at bounding box center [768, 197] width 69 height 15
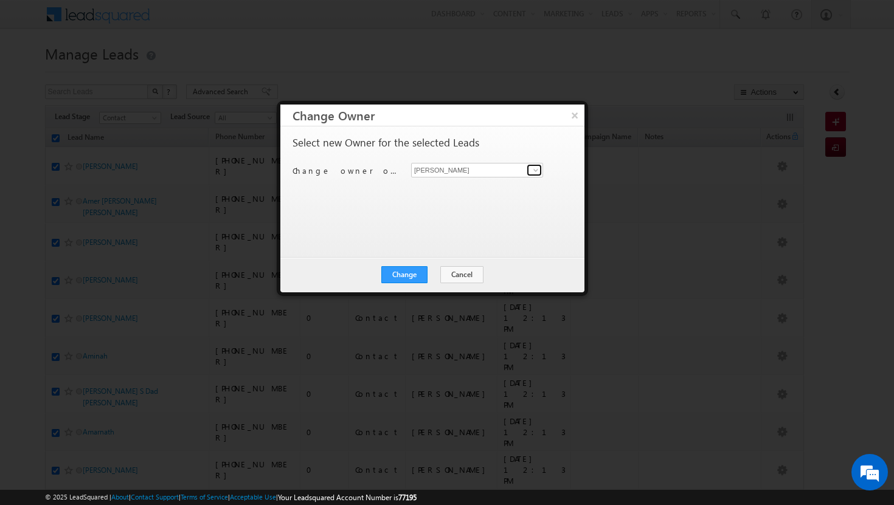
click at [533, 170] on span at bounding box center [536, 170] width 10 height 10
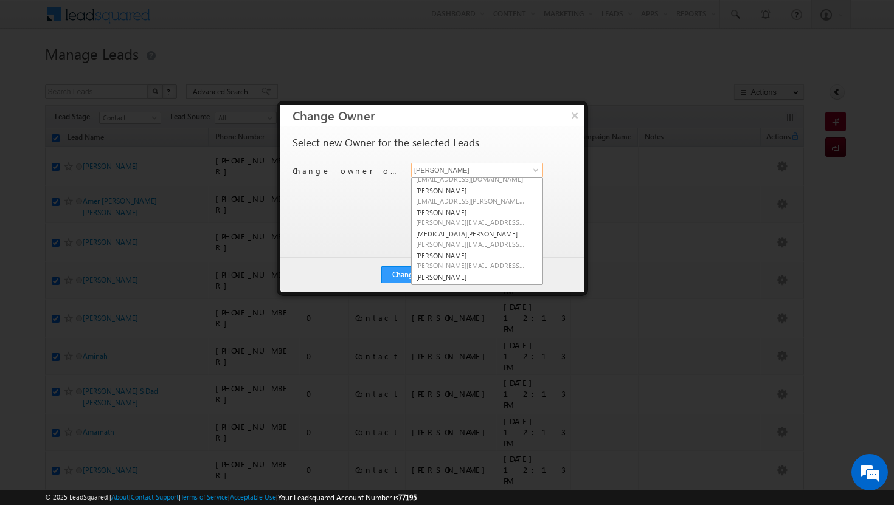
scroll to position [104, 0]
click at [493, 260] on span "[PERSON_NAME][EMAIL_ADDRESS][DOMAIN_NAME]" at bounding box center [470, 262] width 109 height 9
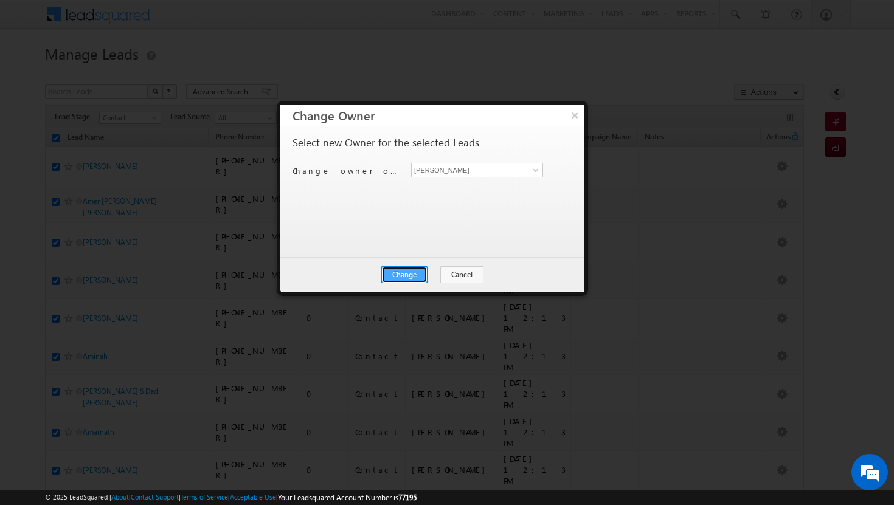
click at [410, 273] on button "Change" at bounding box center [404, 274] width 46 height 17
click at [428, 275] on button "Close" at bounding box center [434, 274] width 39 height 17
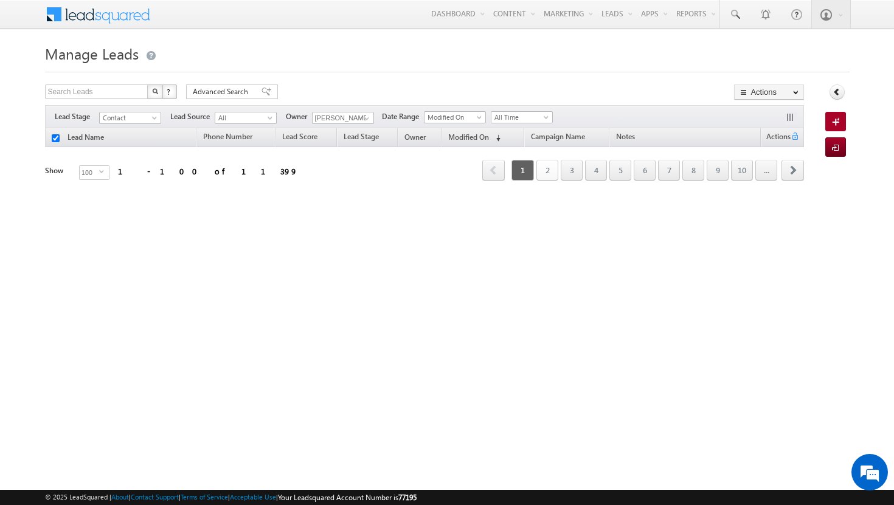
click at [553, 177] on link "2" at bounding box center [547, 170] width 22 height 21
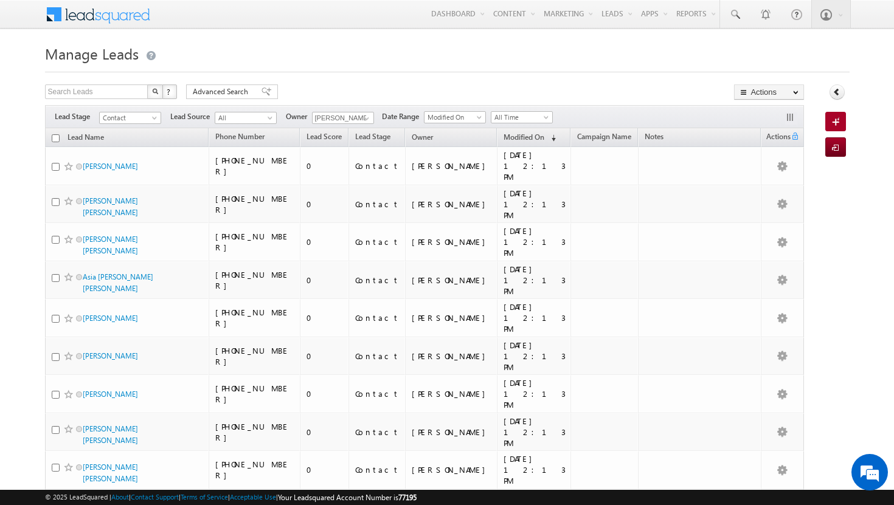
click at [56, 139] on input "checkbox" at bounding box center [56, 138] width 8 height 8
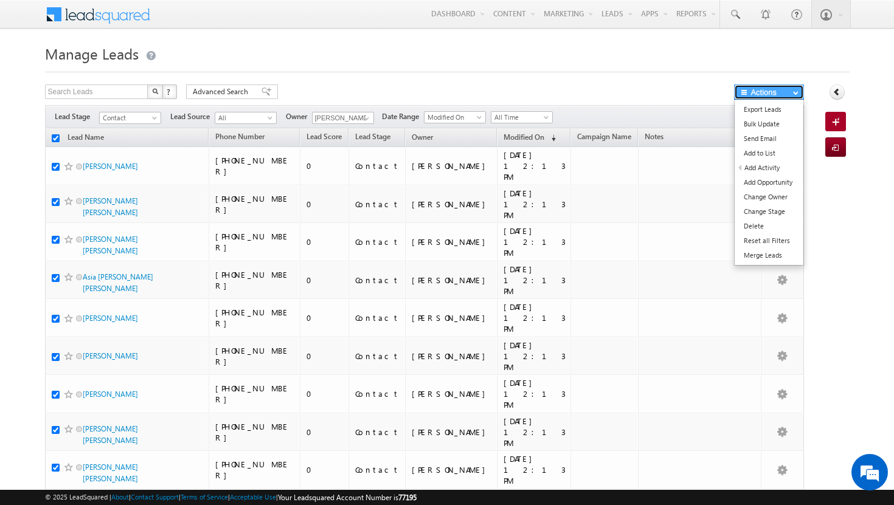
click at [795, 94] on span "button" at bounding box center [795, 92] width 5 height 5
click at [770, 193] on link "Change Owner" at bounding box center [768, 197] width 69 height 15
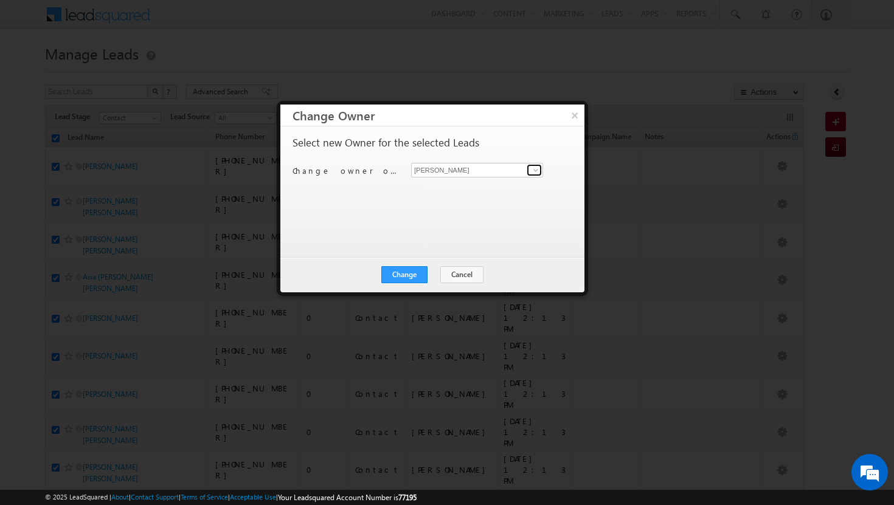
click at [532, 171] on span at bounding box center [536, 170] width 10 height 10
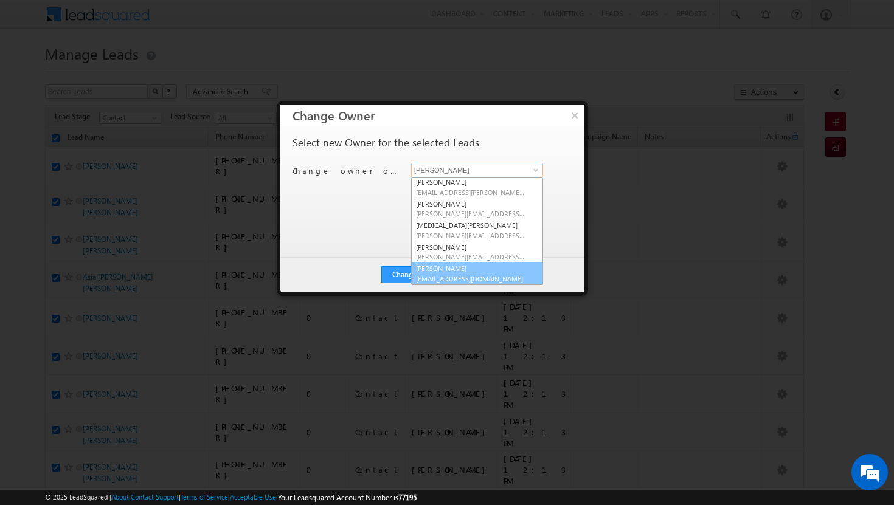
scroll to position [110, 0]
click at [489, 268] on link "[PERSON_NAME] [PERSON_NAME][EMAIL_ADDRESS][DOMAIN_NAME]" at bounding box center [477, 272] width 132 height 23
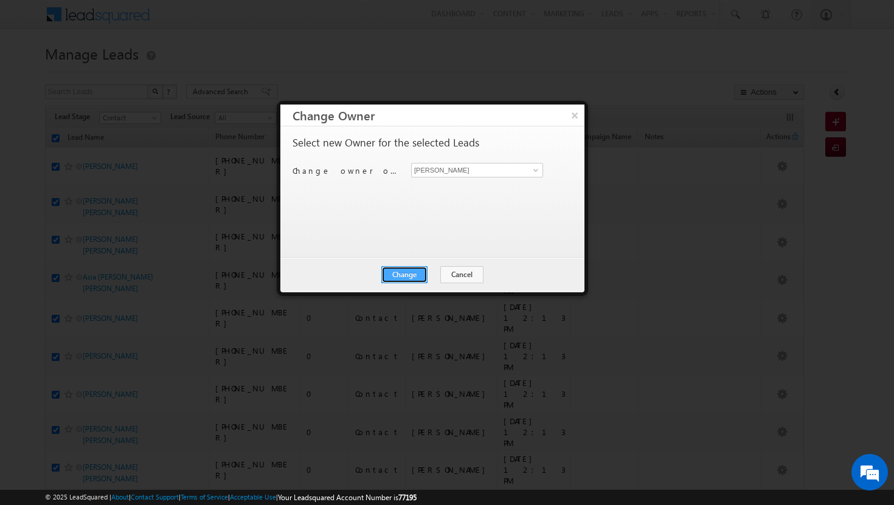
click at [420, 272] on button "Change" at bounding box center [404, 274] width 46 height 17
click at [433, 274] on button "Close" at bounding box center [434, 274] width 39 height 17
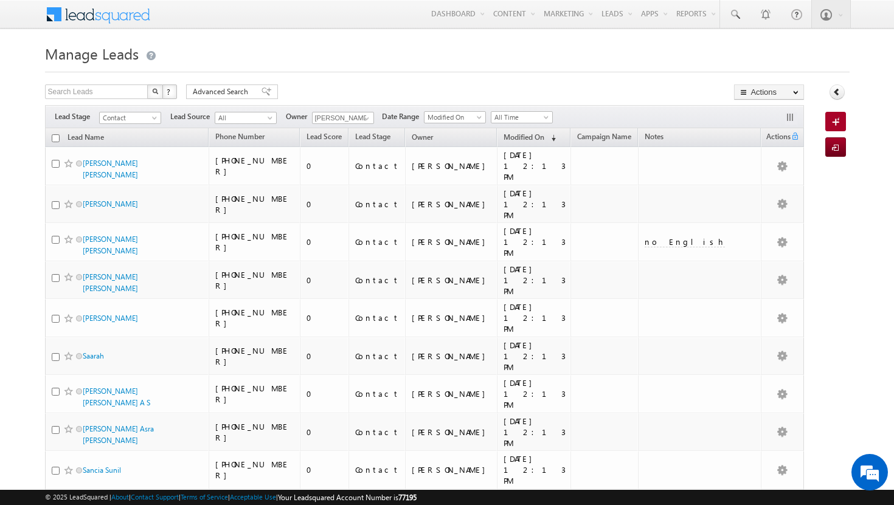
click at [57, 138] on input "checkbox" at bounding box center [56, 138] width 8 height 8
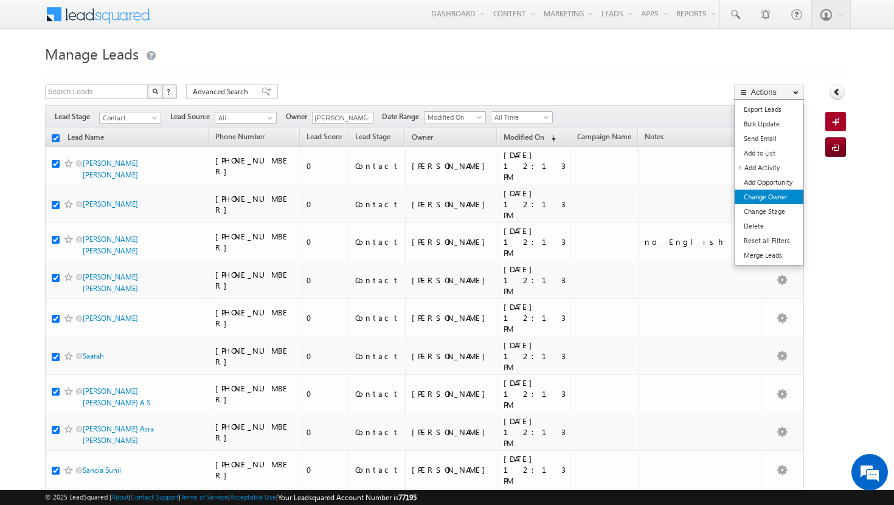
click at [779, 202] on link "Change Owner" at bounding box center [768, 197] width 69 height 15
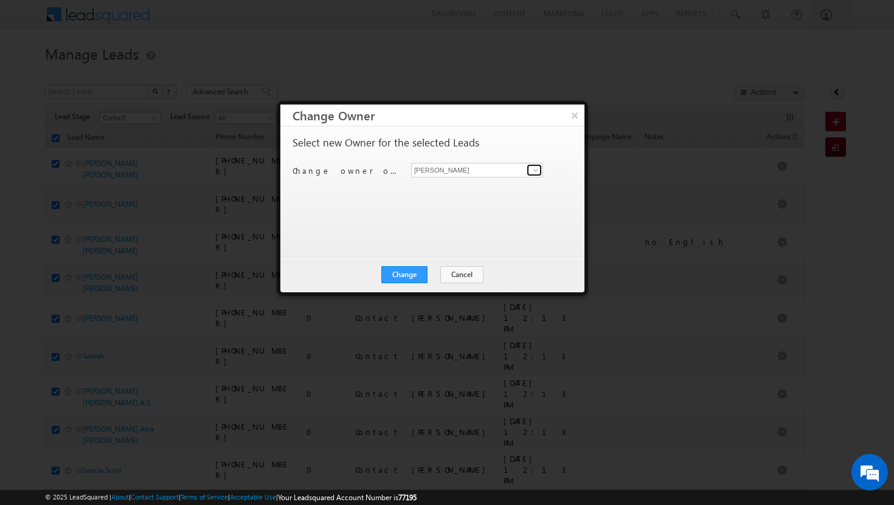
click at [537, 169] on span at bounding box center [536, 170] width 10 height 10
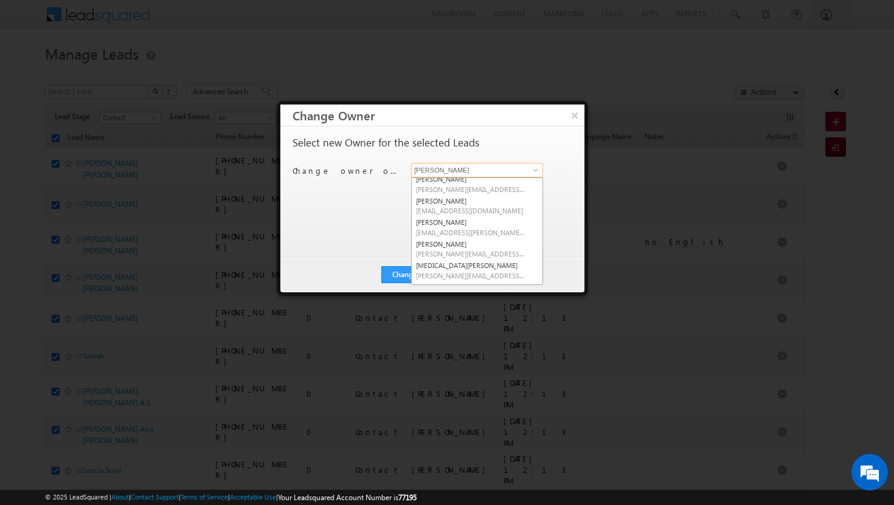
scroll to position [75, 0]
click at [468, 262] on link "[MEDICAL_DATA][PERSON_NAME] [MEDICAL_DATA][PERSON_NAME][EMAIL_ADDRESS][DOMAIN_N…" at bounding box center [477, 264] width 132 height 23
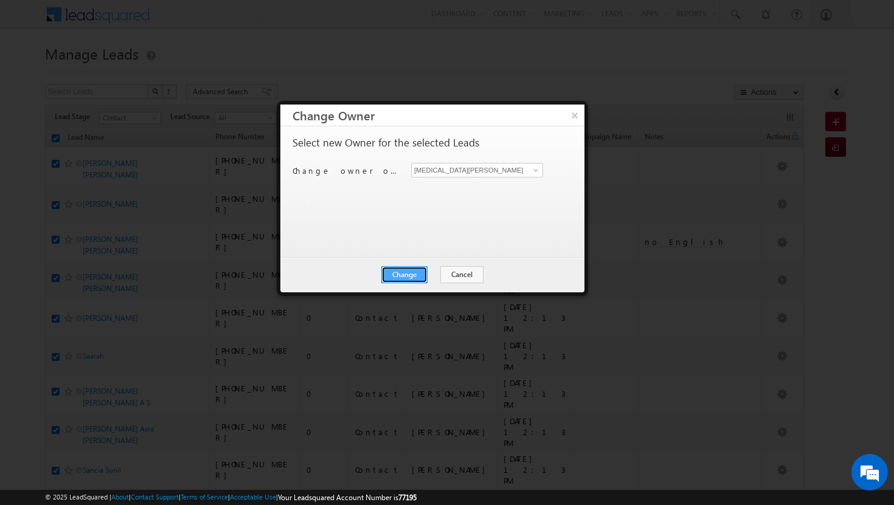
click at [417, 272] on button "Change" at bounding box center [404, 274] width 46 height 17
click at [417, 272] on button "Close" at bounding box center [434, 274] width 39 height 17
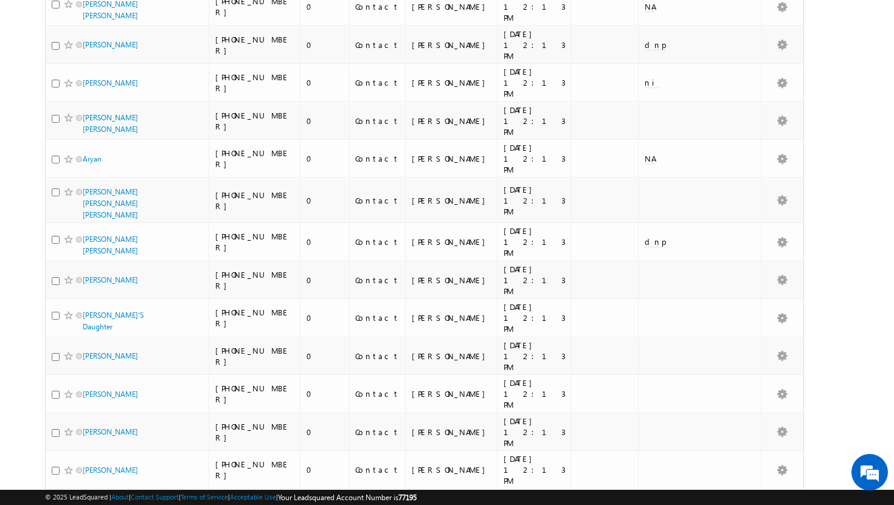
scroll to position [0, 0]
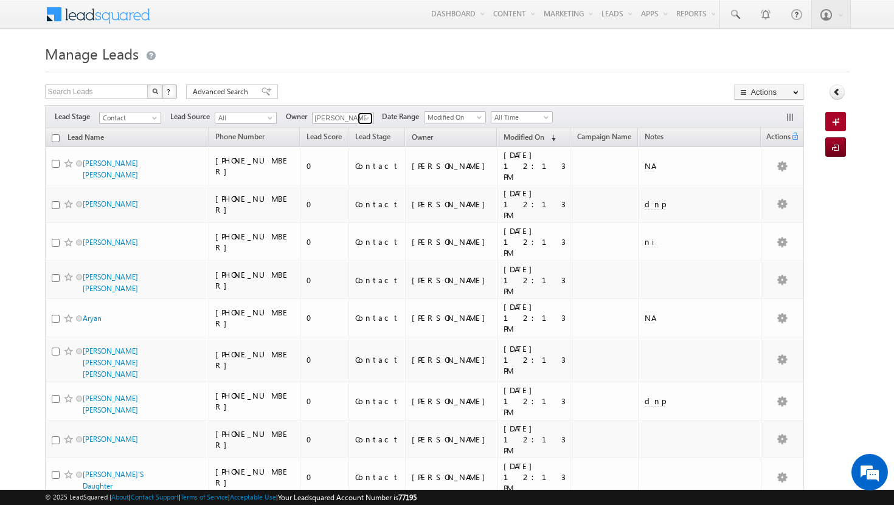
click at [367, 116] on span at bounding box center [367, 119] width 10 height 10
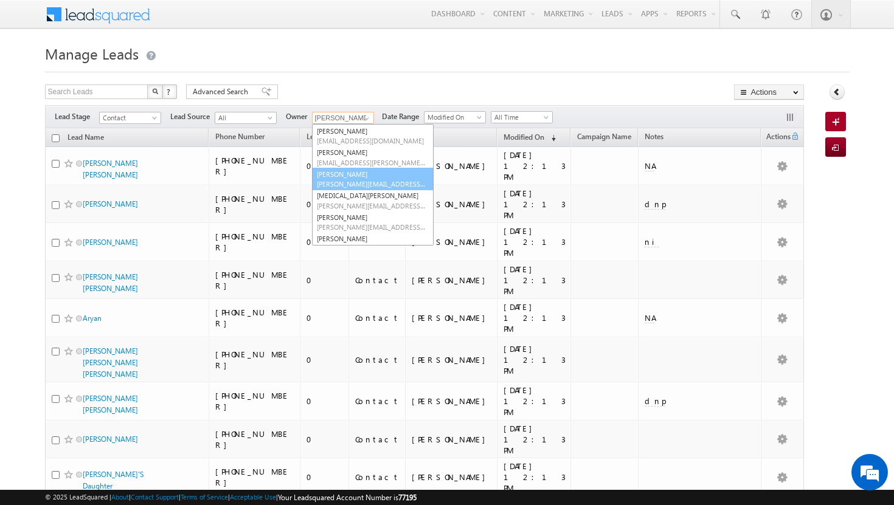
scroll to position [114, 0]
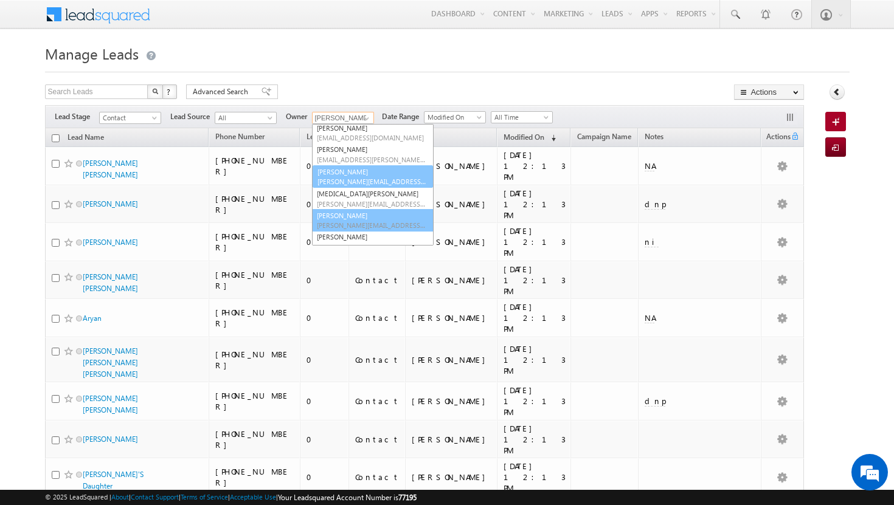
click at [362, 216] on link "[PERSON_NAME] [PERSON_NAME][EMAIL_ADDRESS][DOMAIN_NAME]" at bounding box center [373, 220] width 122 height 23
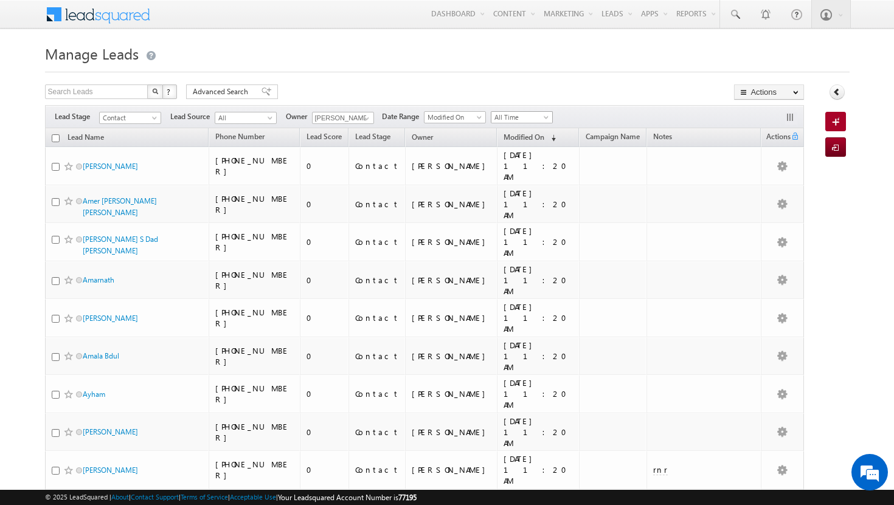
click at [544, 116] on span at bounding box center [547, 120] width 10 height 10
click at [525, 170] on link "Today" at bounding box center [523, 169] width 61 height 11
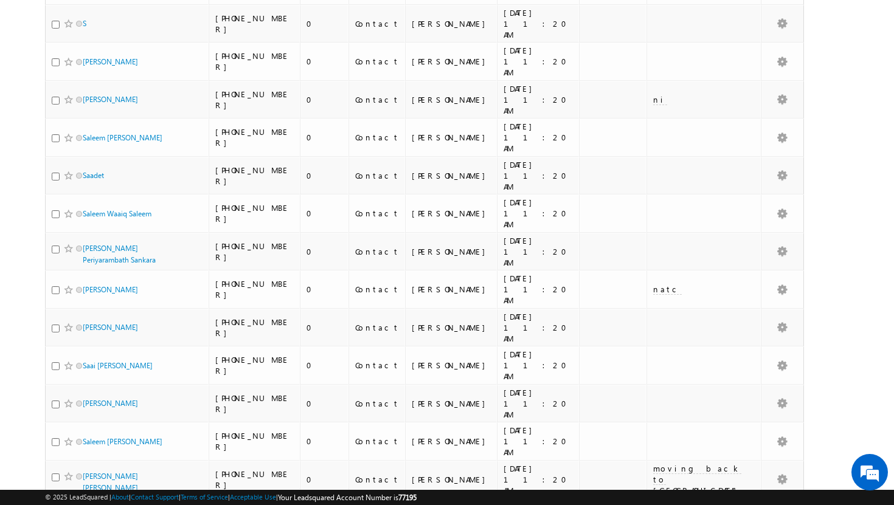
scroll to position [2613, 0]
